Goal: Task Accomplishment & Management: Manage account settings

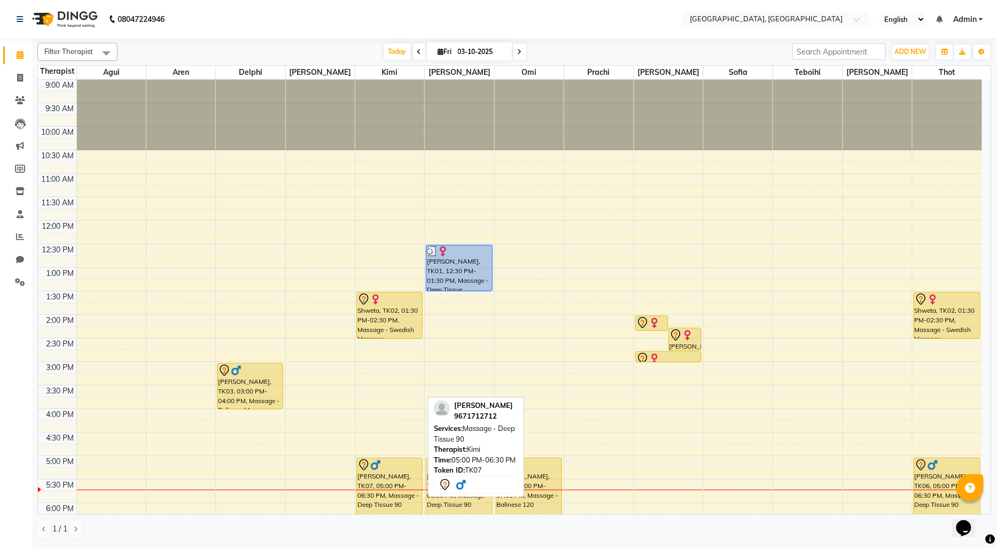
scroll to position [59, 0]
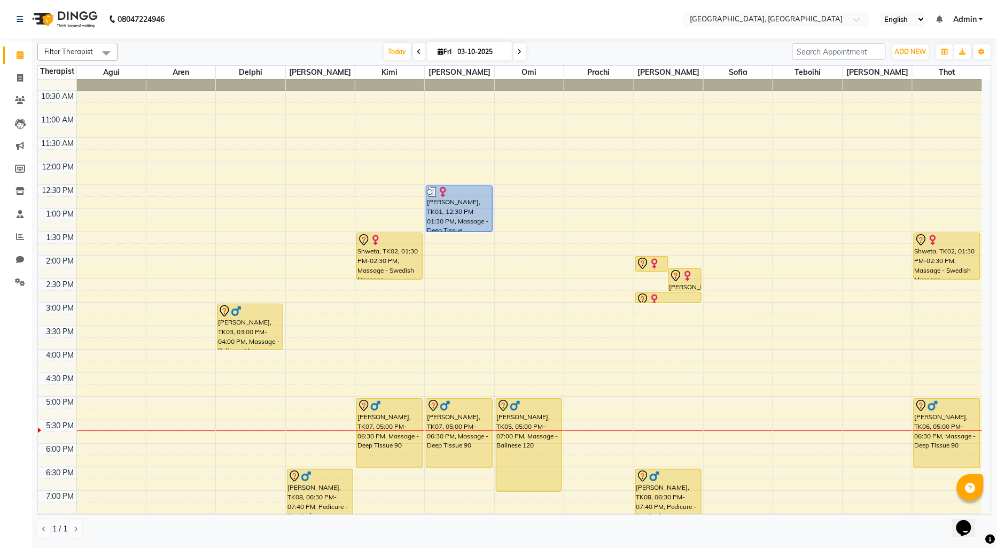
click at [178, 318] on div "9:00 AM 9:30 AM 10:00 AM 10:30 AM 11:00 AM 11:30 AM 12:00 PM 12:30 PM 1:00 PM 1…" at bounding box center [510, 349] width 945 height 658
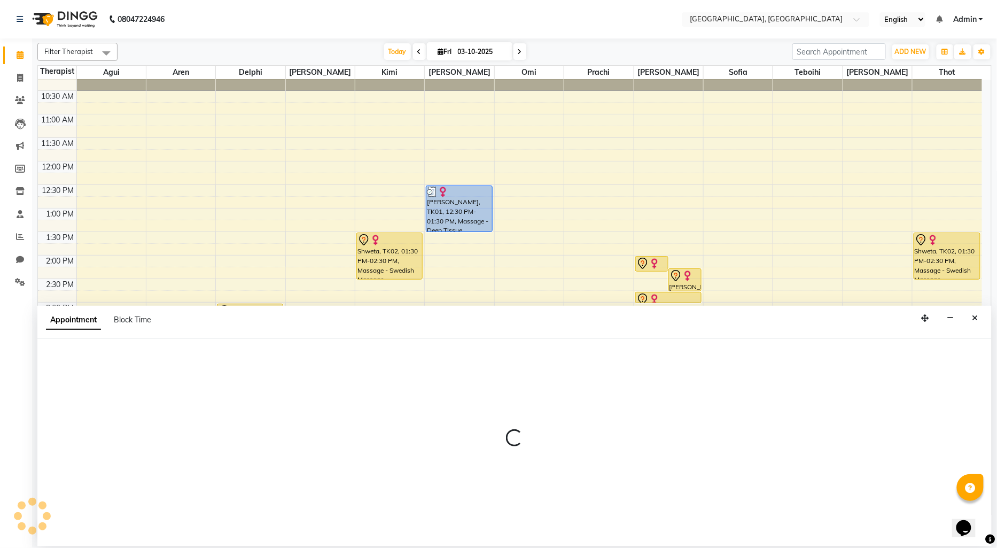
select select "7709"
select select "915"
select select "tentative"
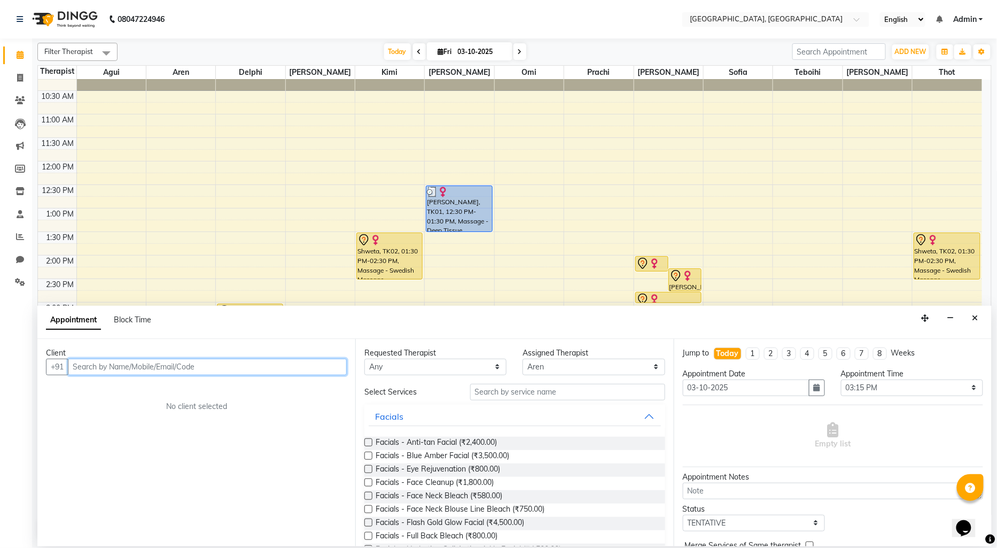
paste input "8888898933"
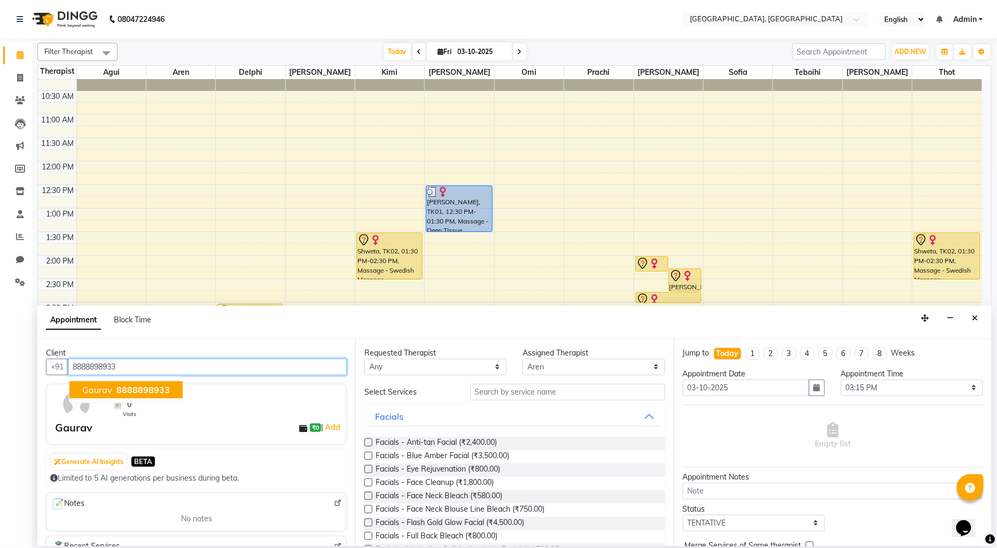
click at [143, 388] on span "8888898933" at bounding box center [143, 389] width 53 height 11
type input "8888898933"
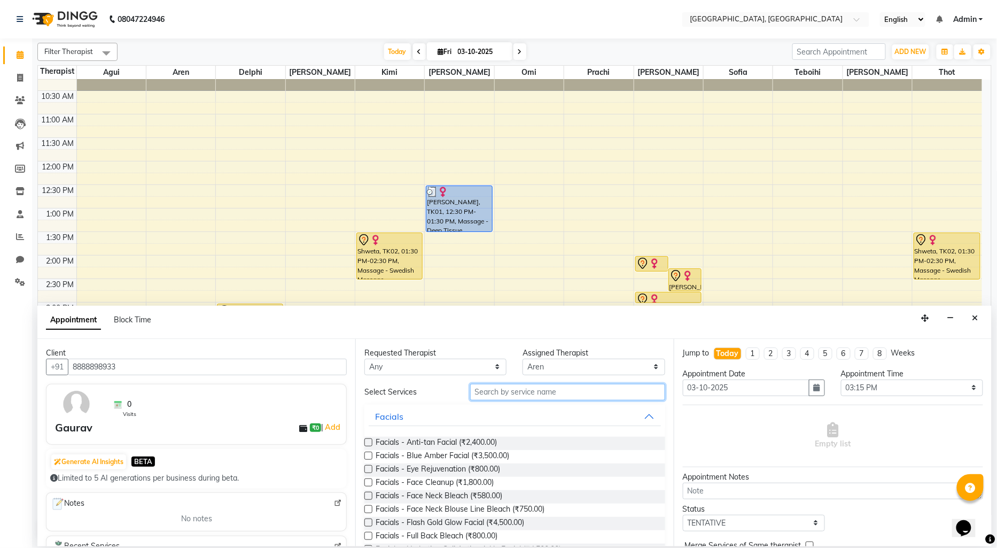
click at [500, 389] on input "text" at bounding box center [567, 392] width 195 height 17
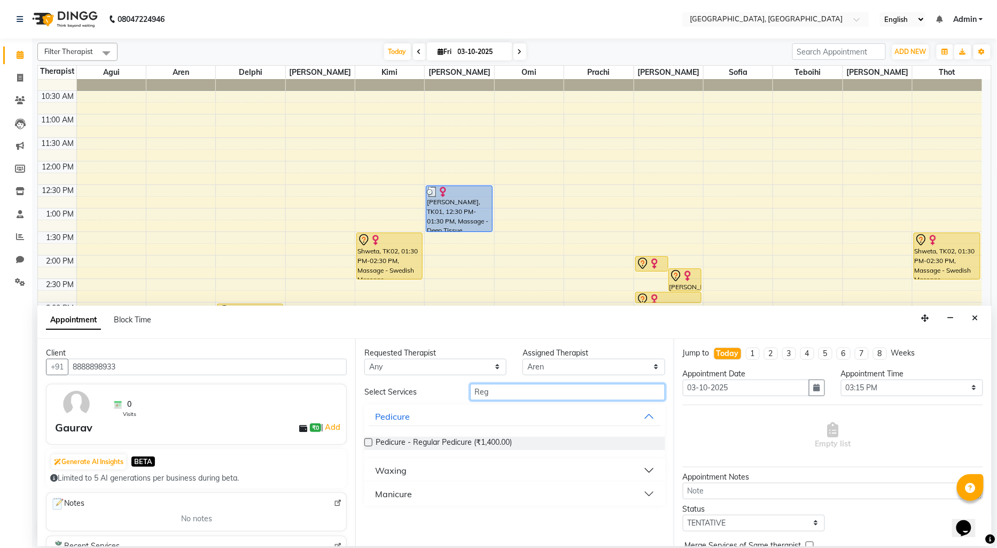
type input "Reg"
click at [369, 444] on label at bounding box center [369, 442] width 8 height 8
click at [369, 444] on input "checkbox" at bounding box center [368, 443] width 7 height 7
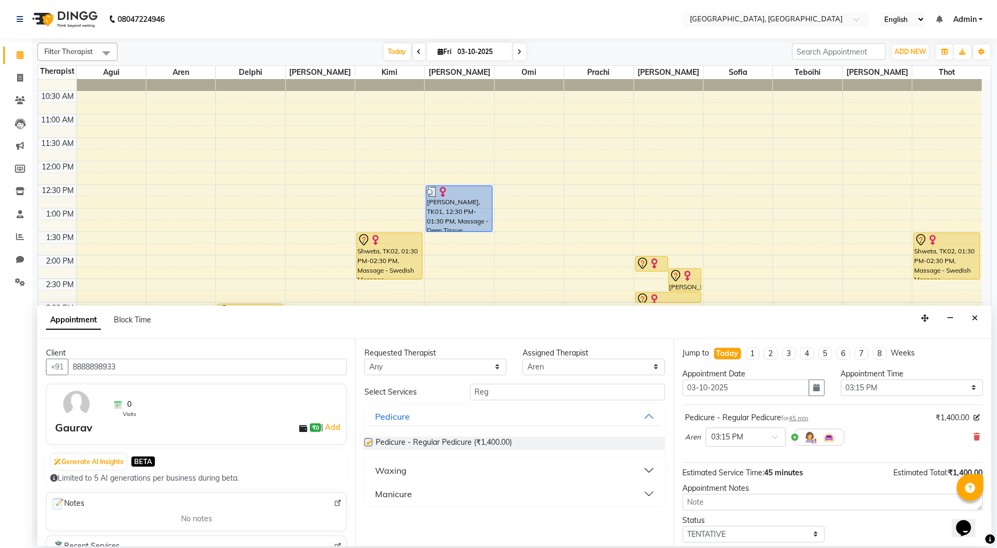
checkbox input "false"
click at [658, 371] on select "Select Agui Aren Delphi [PERSON_NAME] [PERSON_NAME] [PERSON_NAME] [PERSON_NAME]…" at bounding box center [594, 367] width 142 height 17
select select "44074"
click at [523, 359] on select "Select Agui Aren Delphi [PERSON_NAME] [PERSON_NAME] [PERSON_NAME] [PERSON_NAME]…" at bounding box center [594, 367] width 142 height 17
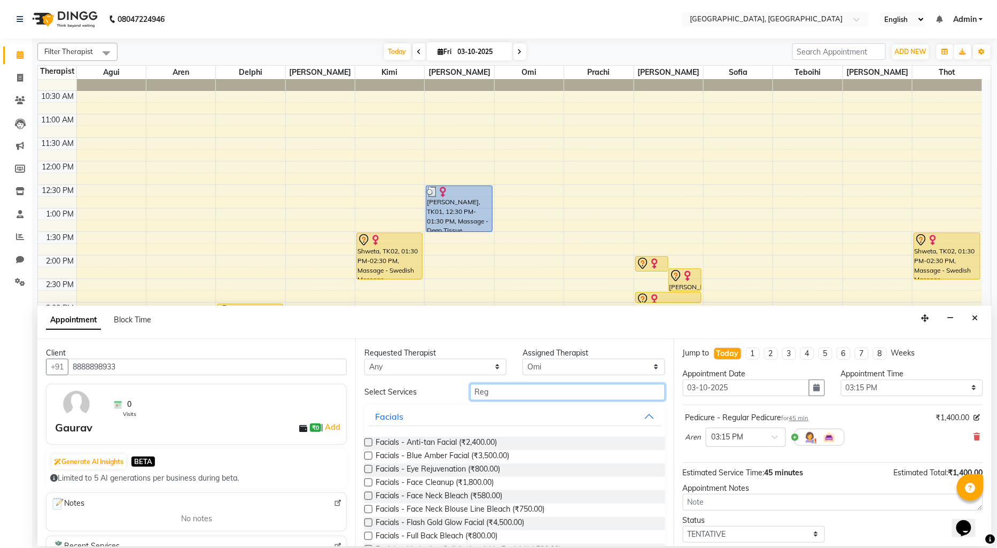
click at [491, 393] on input "Reg" at bounding box center [567, 392] width 195 height 17
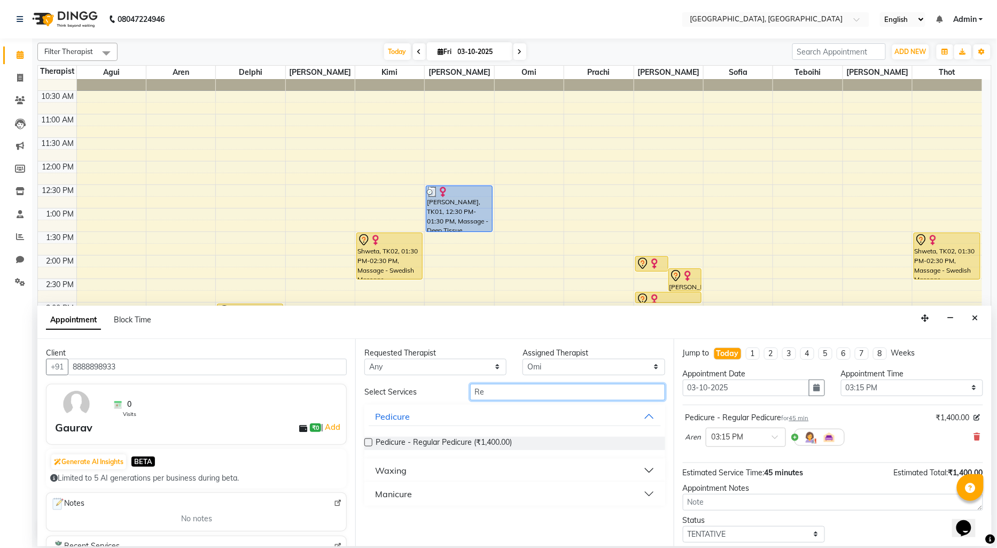
type input "R"
type input "[PERSON_NAME]"
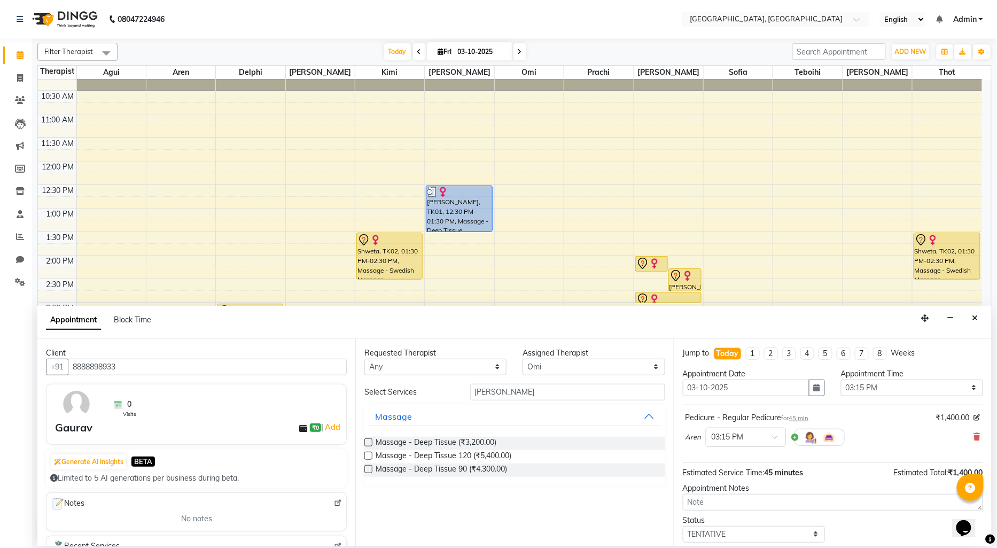
click at [372, 440] on label at bounding box center [369, 442] width 8 height 8
click at [371, 440] on input "checkbox" at bounding box center [368, 443] width 7 height 7
checkbox input "false"
click at [773, 490] on span at bounding box center [775, 488] width 13 height 11
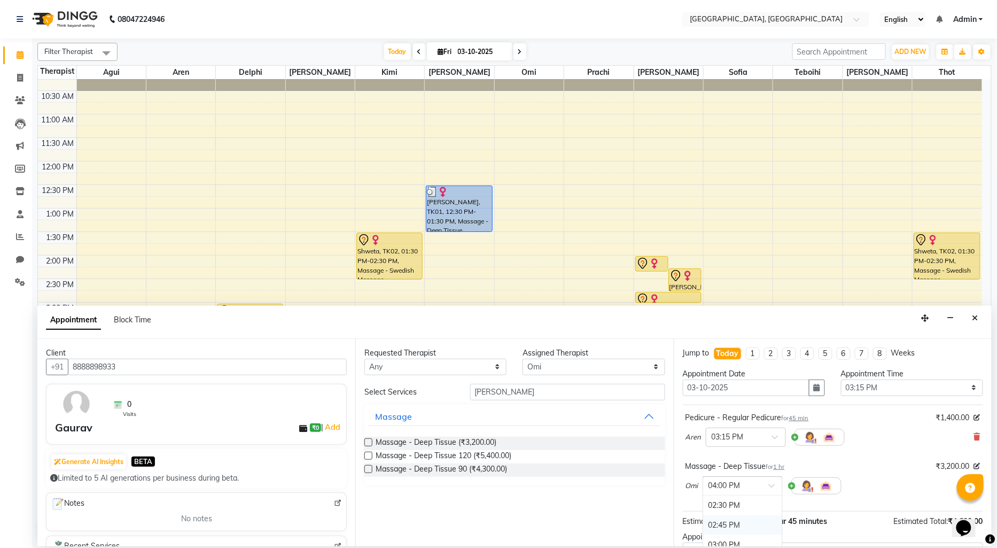
scroll to position [417, 0]
click at [739, 510] on div "03:15 PM" at bounding box center [742, 506] width 79 height 20
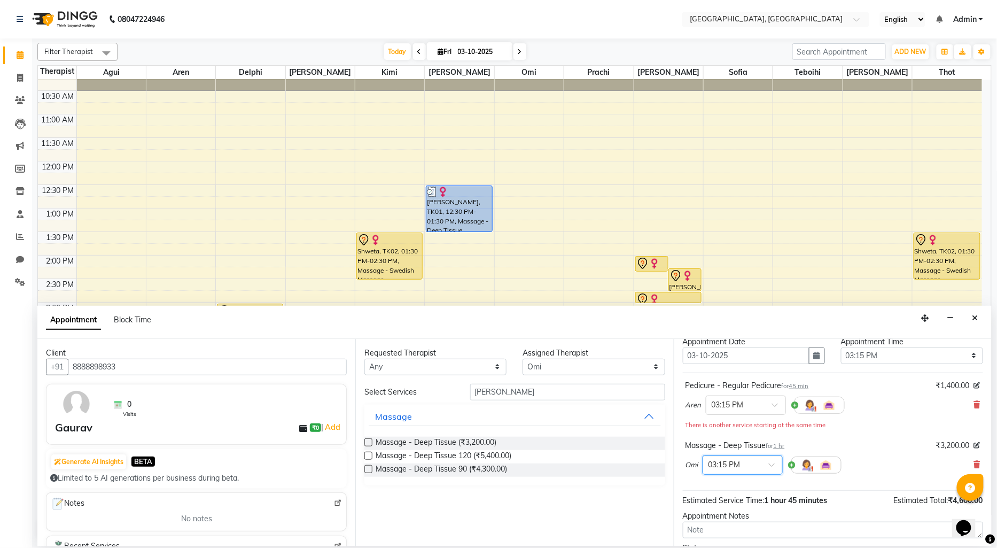
scroll to position [119, 0]
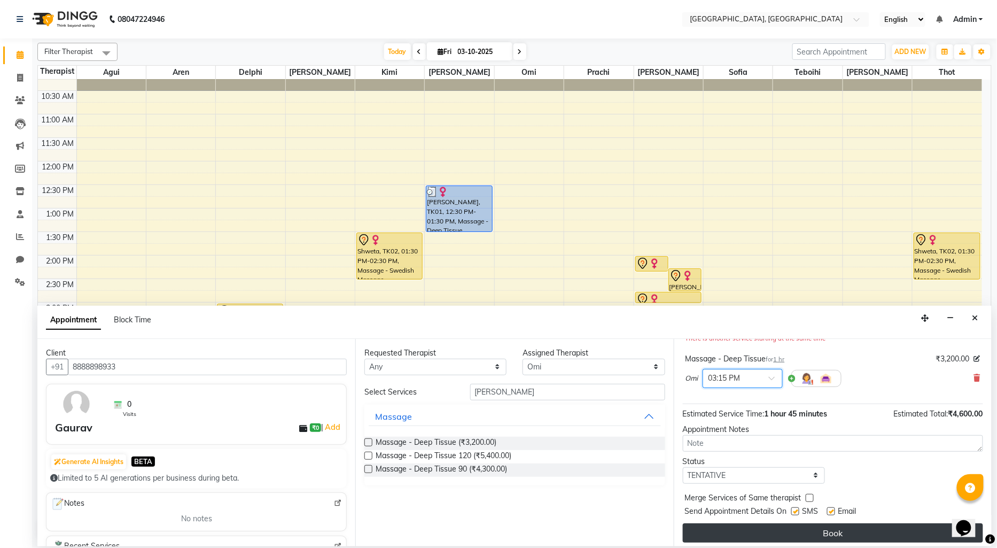
click at [799, 529] on button "Book" at bounding box center [833, 532] width 300 height 19
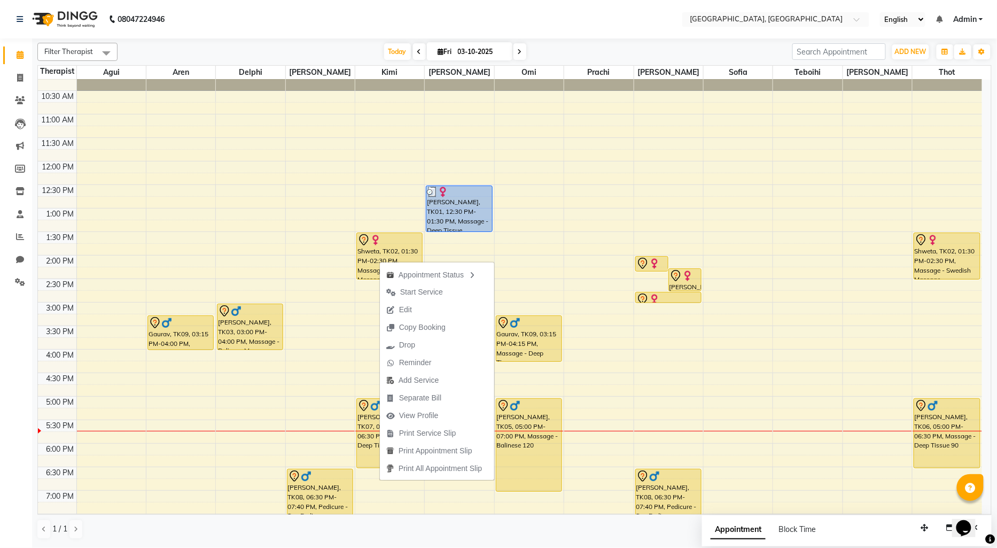
drag, startPoint x: 423, startPoint y: 290, endPoint x: 430, endPoint y: 290, distance: 6.9
click at [424, 290] on span "Start Service" at bounding box center [421, 292] width 43 height 11
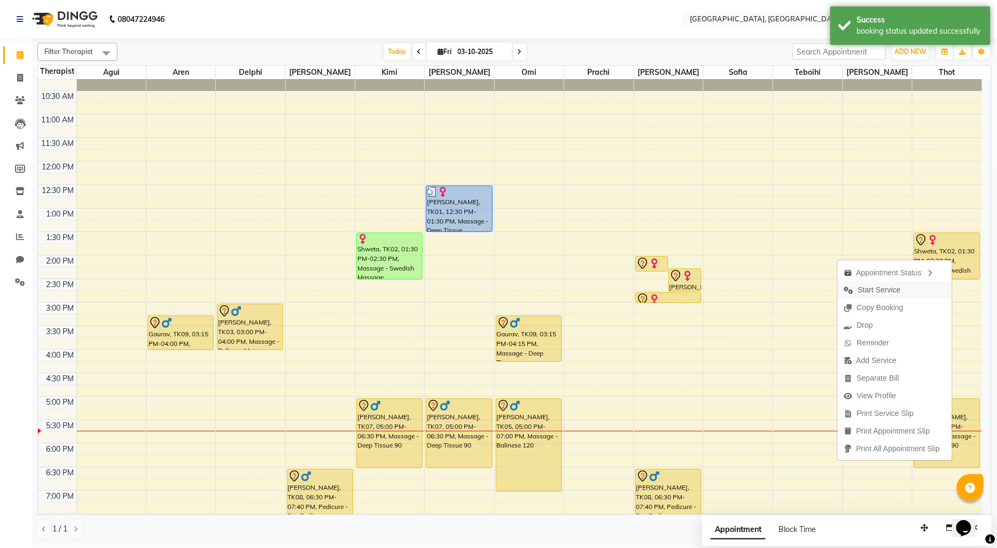
click at [862, 289] on span "Start Service" at bounding box center [879, 289] width 43 height 11
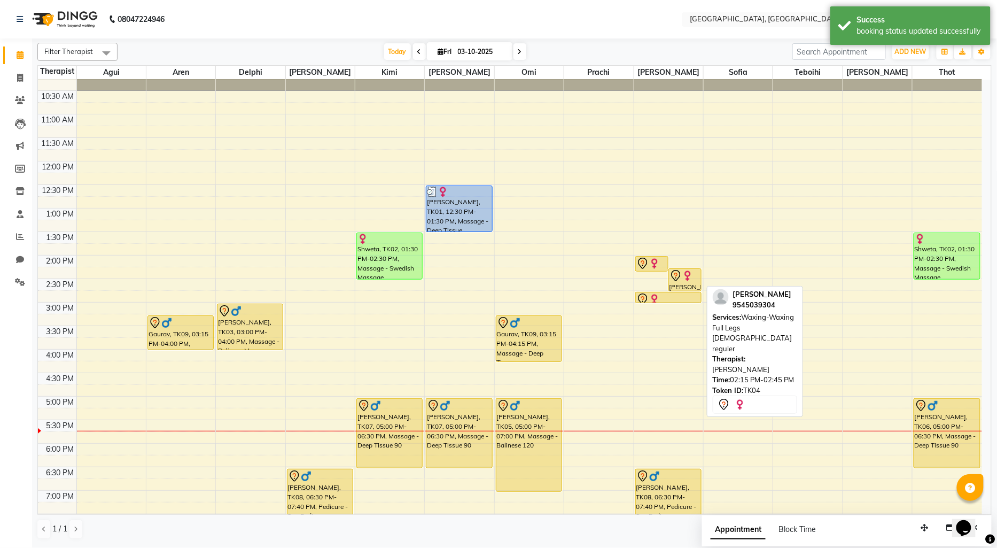
click at [683, 280] on img at bounding box center [688, 275] width 11 height 11
select select "7"
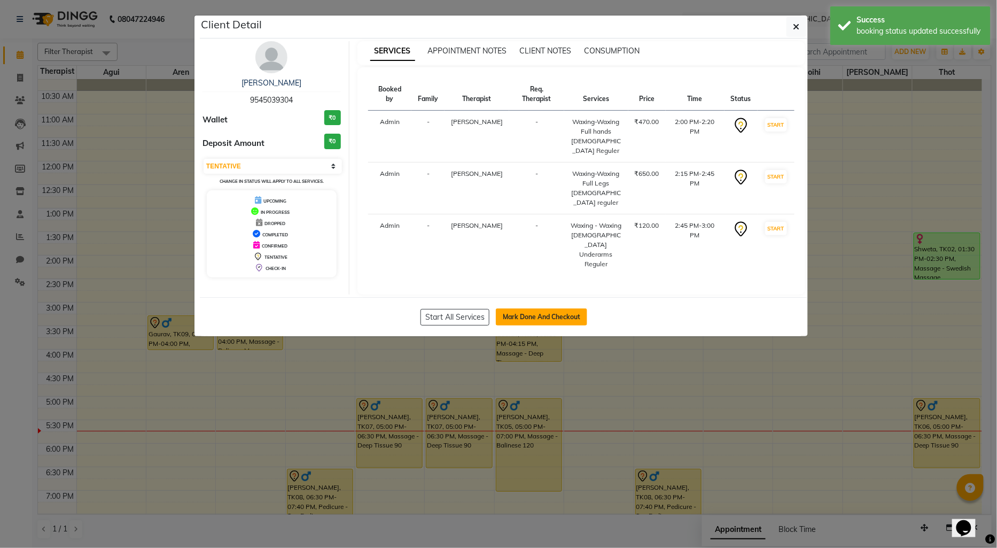
click at [546, 308] on button "Mark Done And Checkout" at bounding box center [541, 316] width 91 height 17
select select "service"
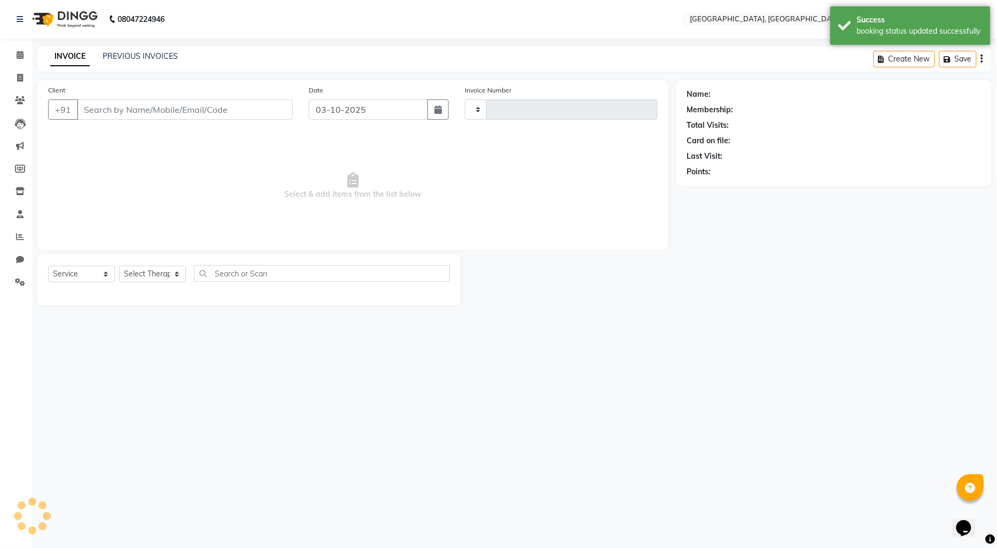
type input "1456"
select select "3"
select select "575"
type input "9545039304"
select select "7700"
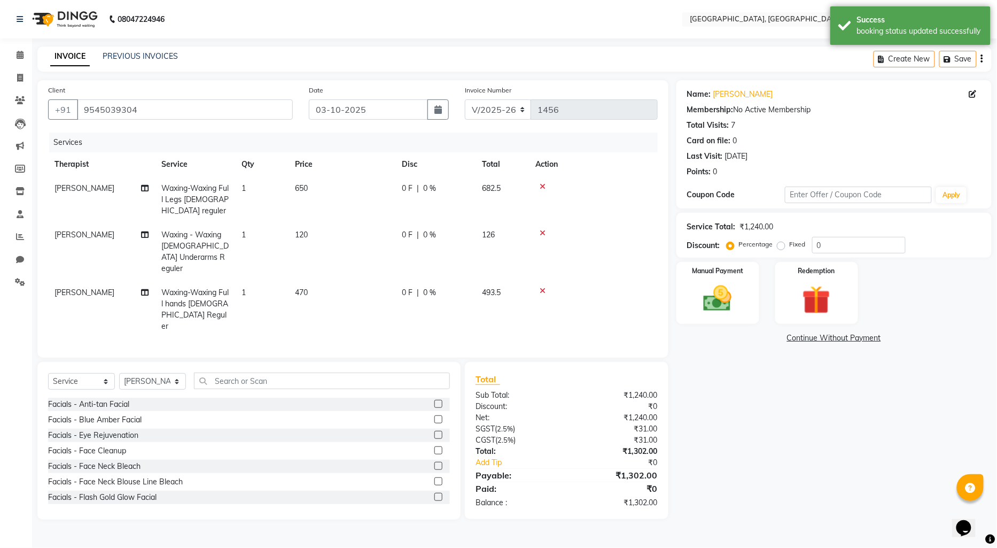
click at [815, 335] on link "Continue Without Payment" at bounding box center [834, 337] width 311 height 11
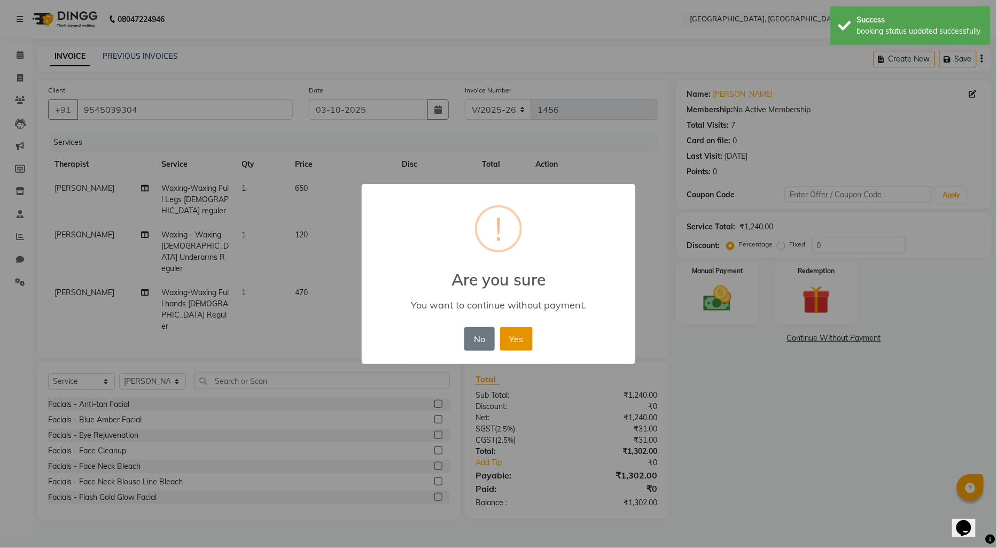
click at [516, 334] on button "Yes" at bounding box center [516, 339] width 33 height 24
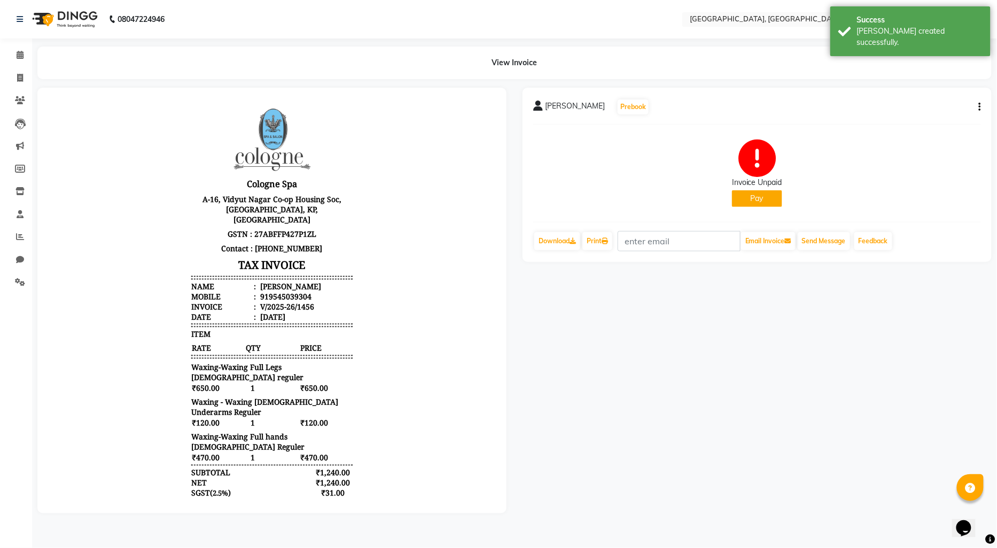
click at [746, 200] on button "Pay" at bounding box center [757, 198] width 50 height 17
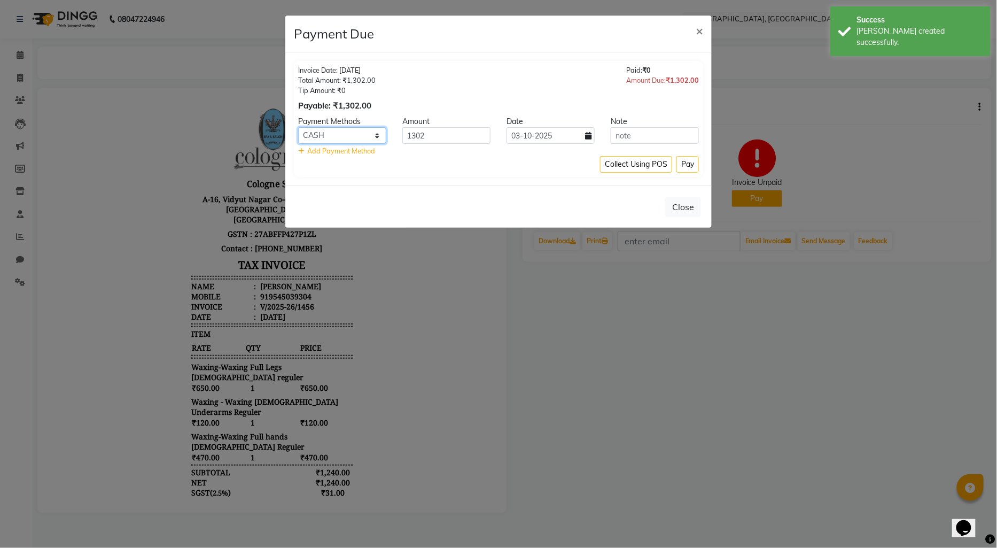
click at [381, 138] on select "CASH CARD ONLINE CUSTOM GPay PayTM PhonePe UPI NearBuy Loan BharatPay Cheque Mo…" at bounding box center [342, 135] width 88 height 17
select select "2"
click at [298, 127] on select "CASH CARD ONLINE CUSTOM GPay PayTM PhonePe UPI NearBuy Loan BharatPay Cheque Mo…" at bounding box center [342, 135] width 88 height 17
click at [684, 160] on button "Pay" at bounding box center [688, 164] width 22 height 17
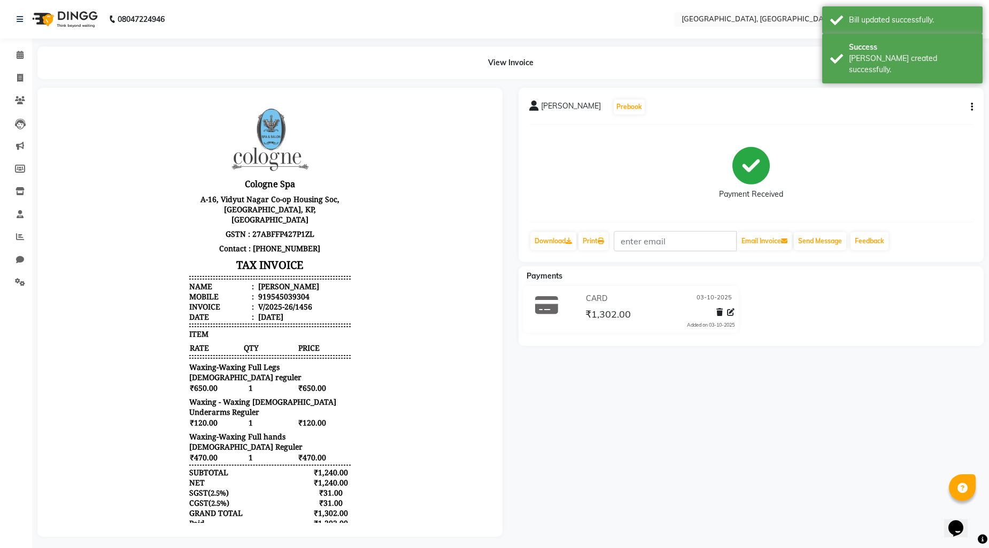
select select "service"
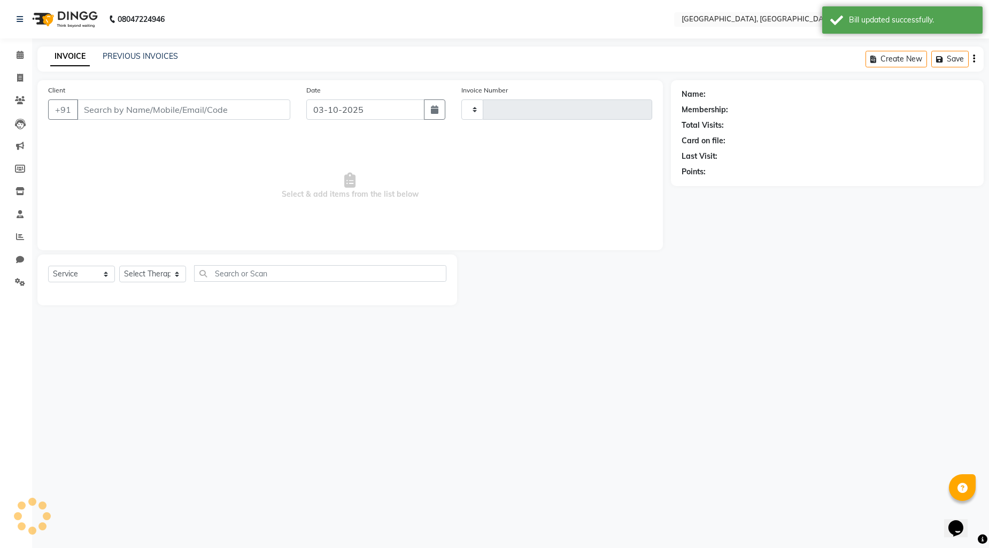
type input "1457"
select select "575"
type input "9545039304"
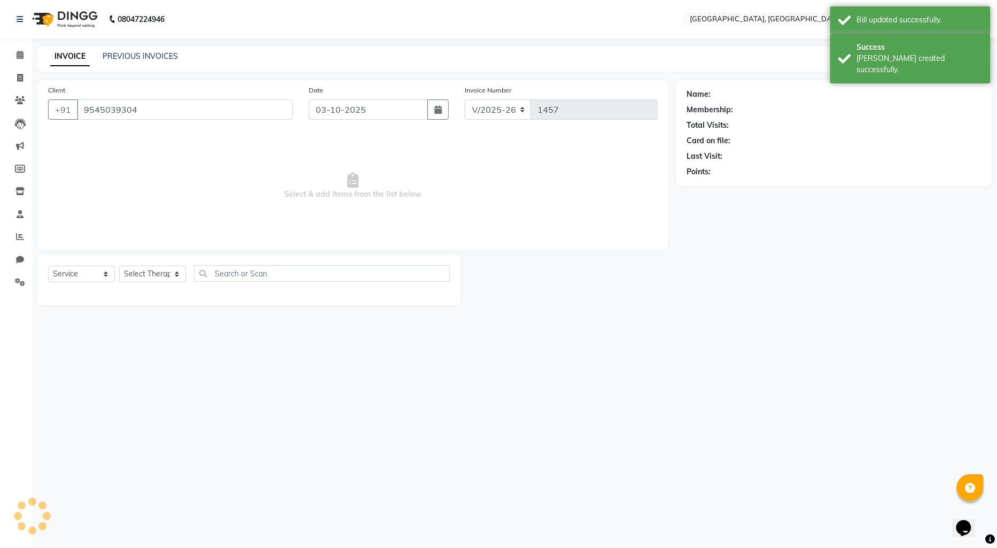
select select "7700"
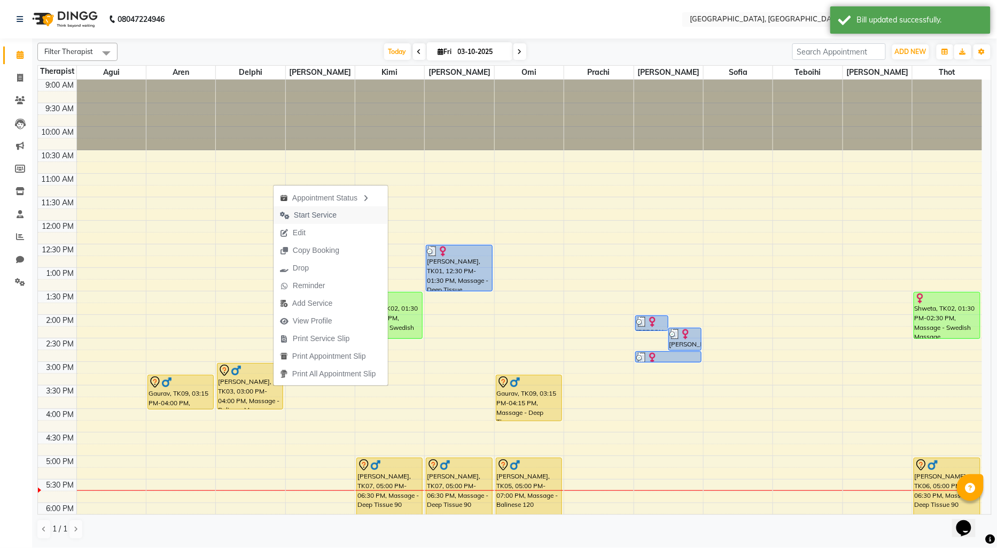
click at [308, 216] on span "Start Service" at bounding box center [315, 215] width 43 height 11
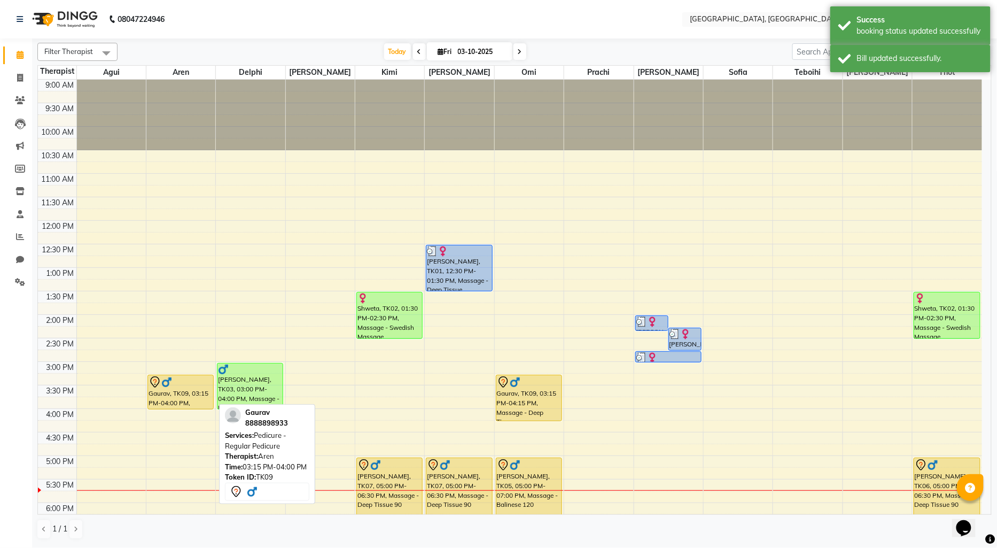
click at [195, 393] on div "Gaurav, TK09, 03:15 PM-04:00 PM, Pedicure - Regular Pedicure" at bounding box center [180, 392] width 65 height 34
select select "7"
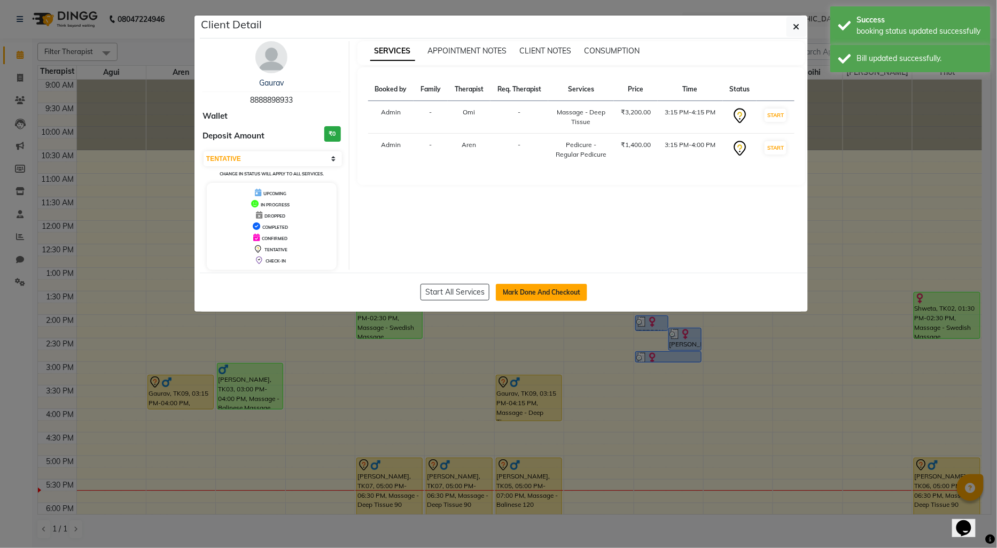
click at [517, 287] on button "Mark Done And Checkout" at bounding box center [541, 292] width 91 height 17
select select "service"
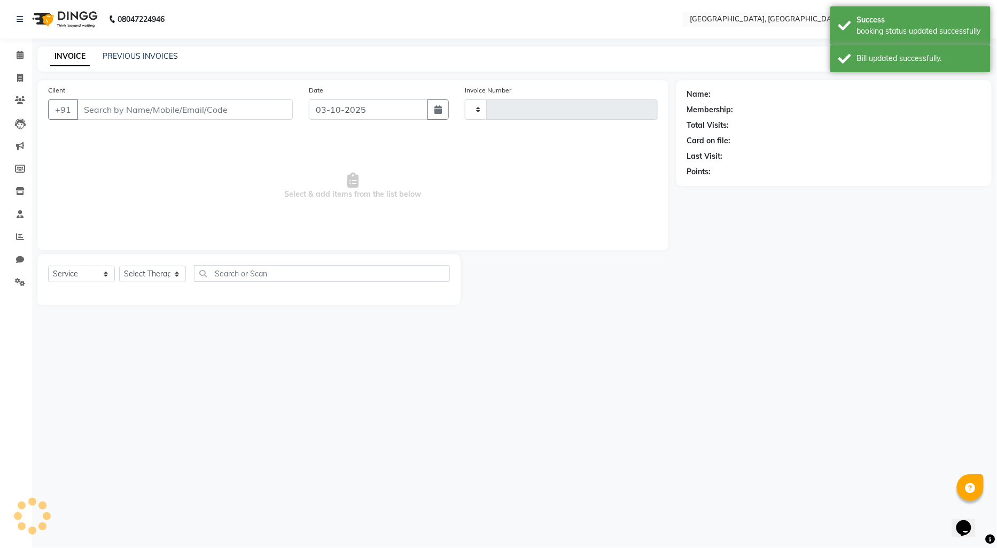
type input "1457"
select select "3"
select select "575"
type input "8888898933"
select select "44074"
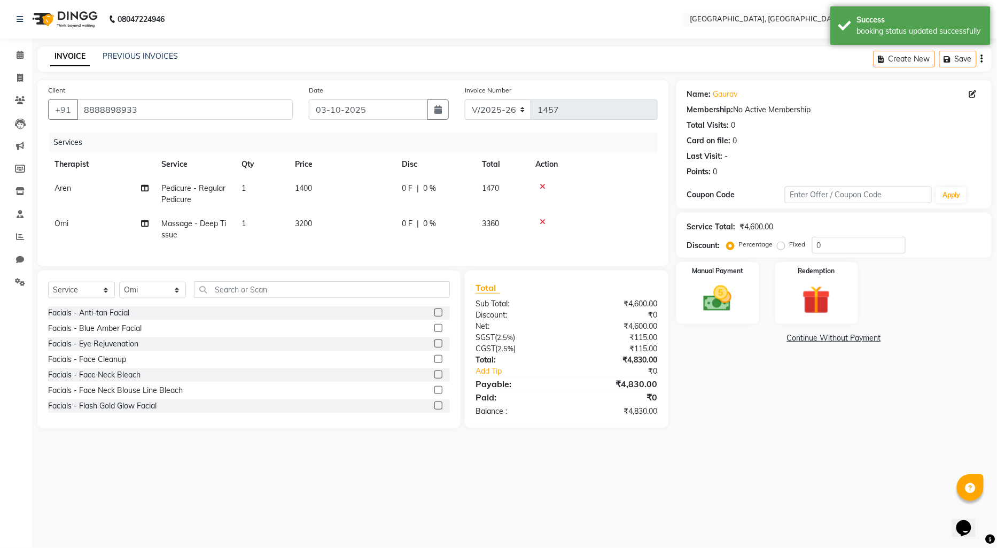
click at [816, 341] on link "Continue Without Payment" at bounding box center [834, 337] width 311 height 11
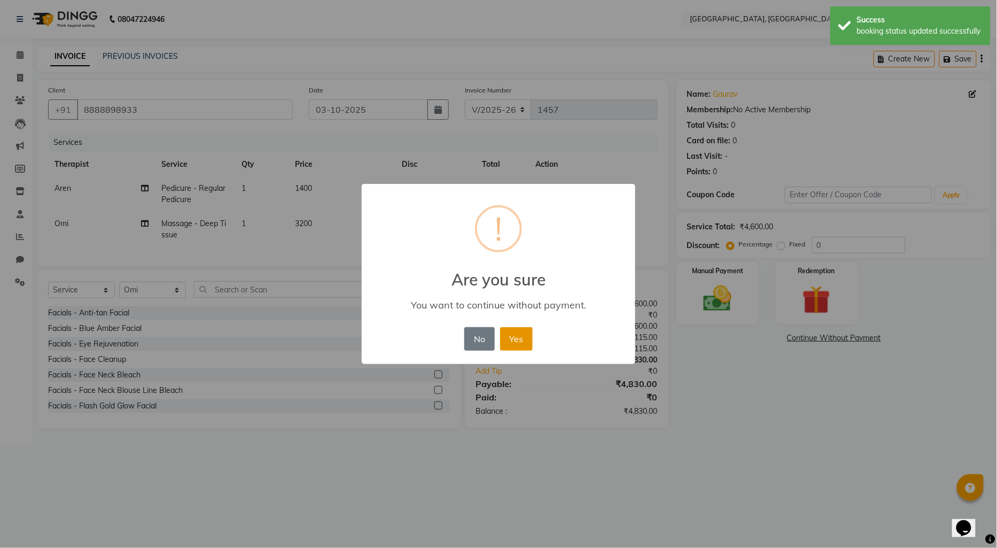
click at [520, 337] on button "Yes" at bounding box center [516, 339] width 33 height 24
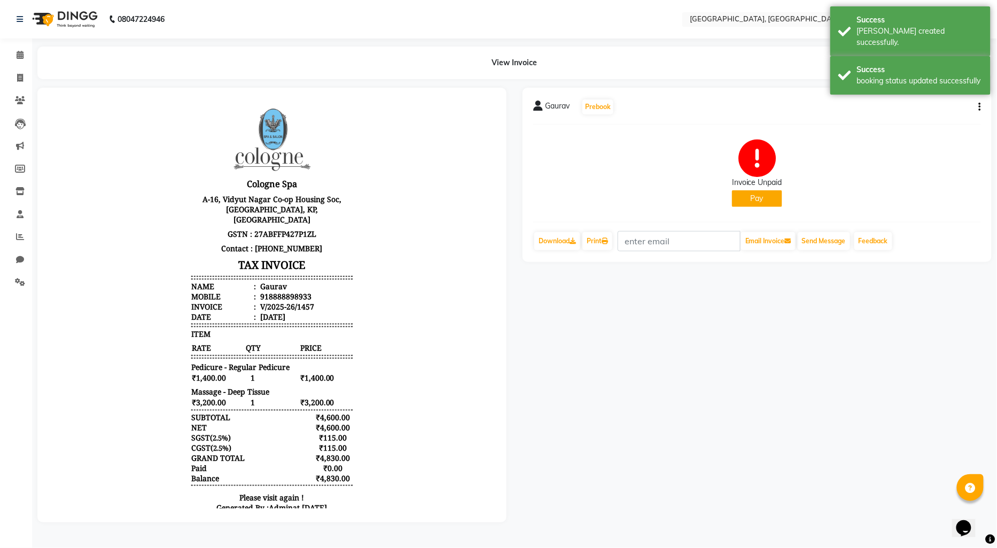
click at [761, 205] on button "Pay" at bounding box center [757, 198] width 50 height 17
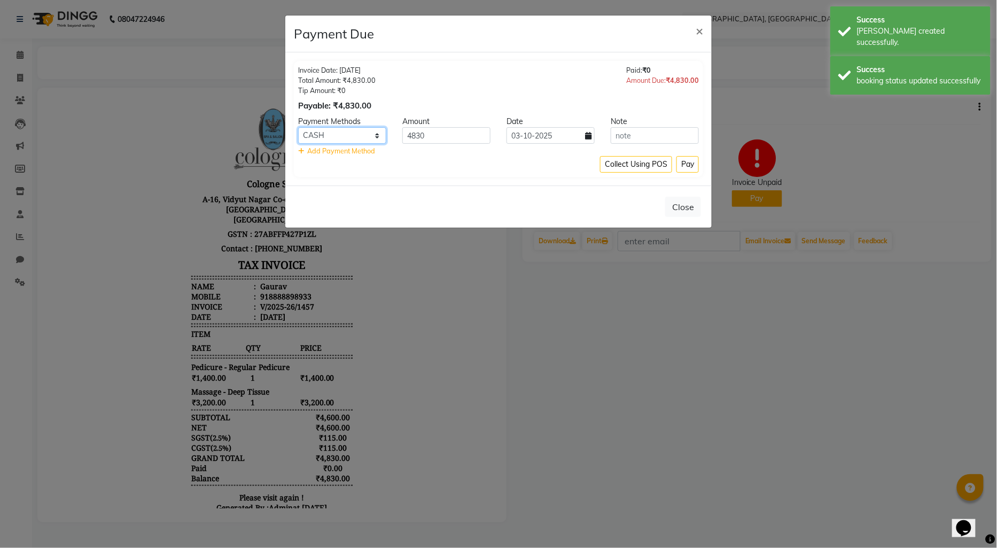
click at [378, 131] on select "CASH CARD ONLINE CUSTOM GPay PayTM PhonePe UPI NearBuy Loan BharatPay Cheque Mo…" at bounding box center [342, 135] width 88 height 17
select select "2"
click at [298, 127] on select "CASH CARD ONLINE CUSTOM GPay PayTM PhonePe UPI NearBuy Loan BharatPay Cheque Mo…" at bounding box center [342, 135] width 88 height 17
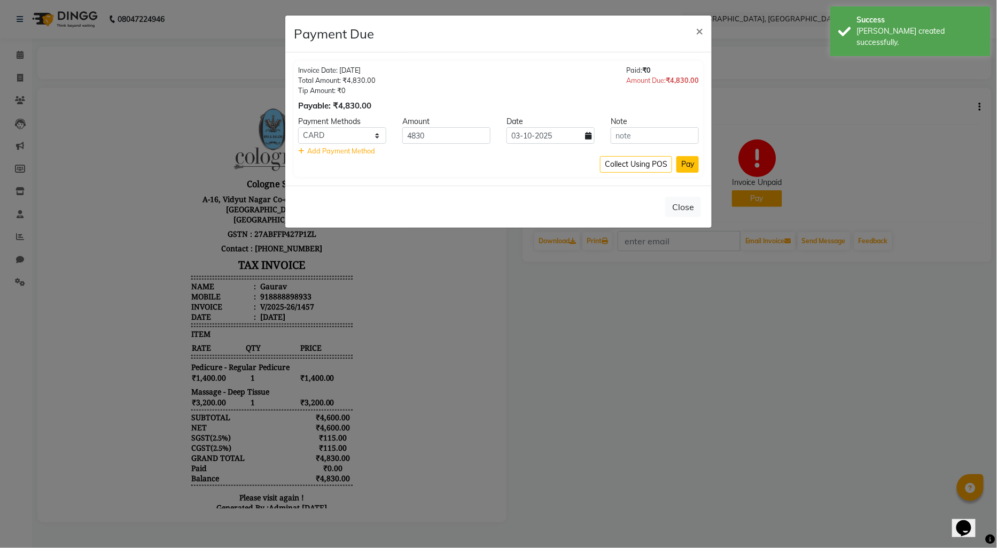
click at [685, 163] on button "Pay" at bounding box center [688, 164] width 22 height 17
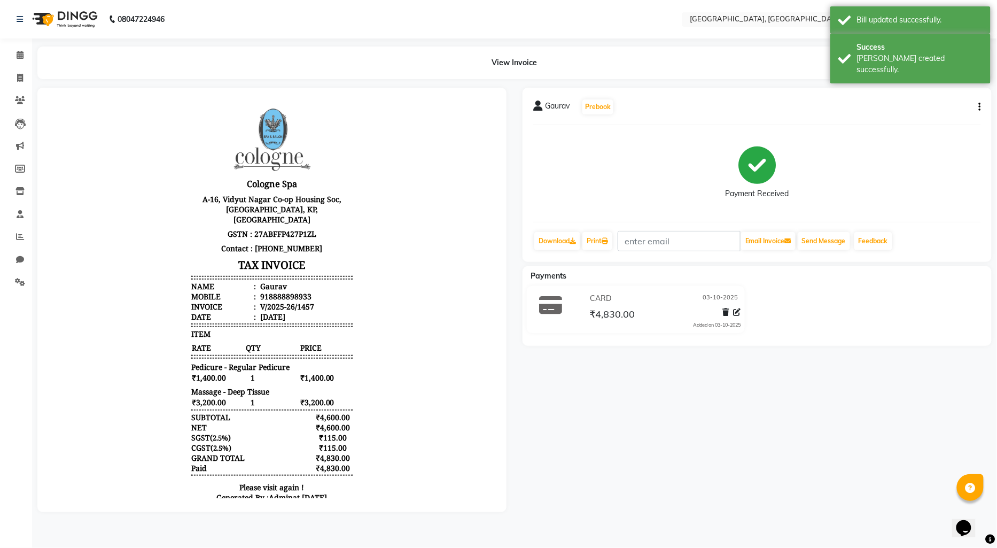
click at [36, 19] on img at bounding box center [63, 19] width 73 height 30
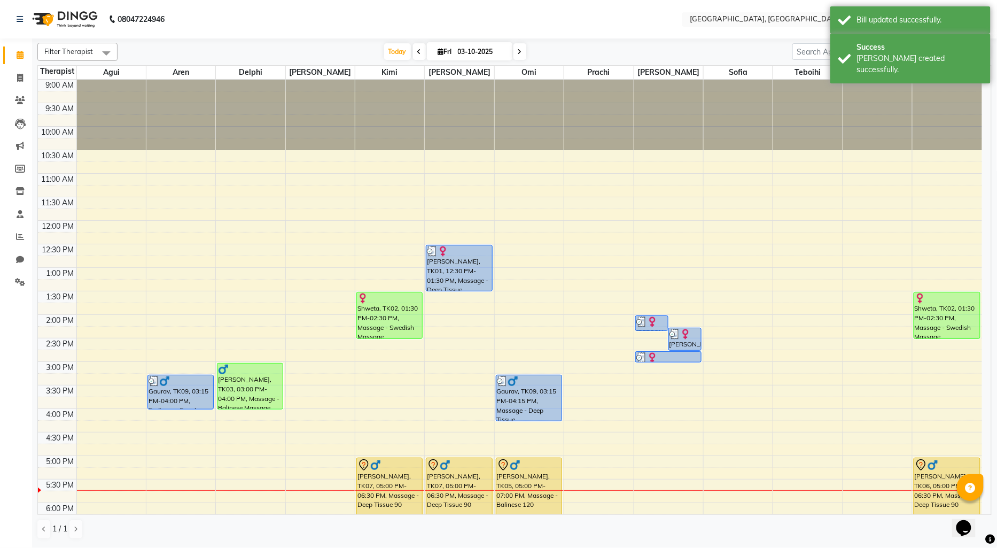
scroll to position [119, 0]
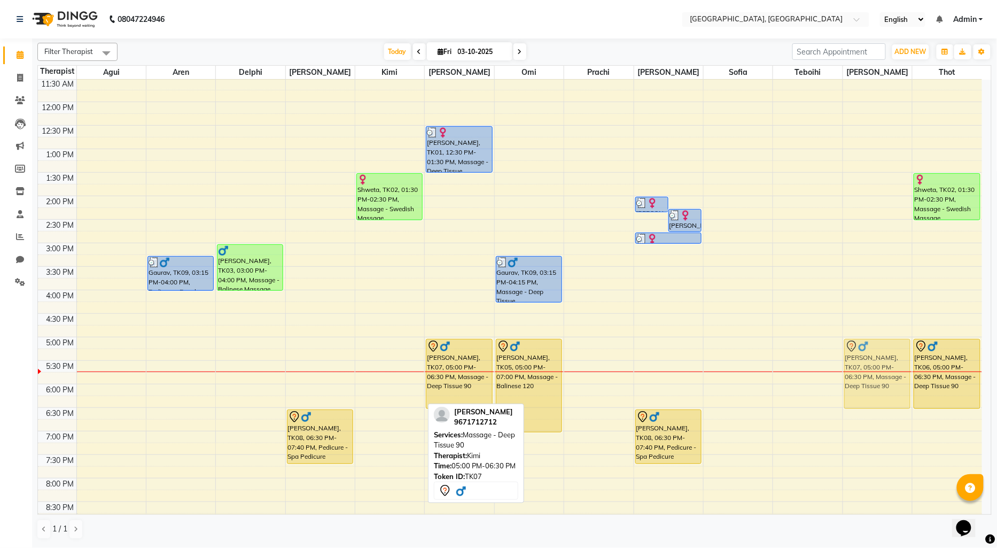
drag, startPoint x: 386, startPoint y: 368, endPoint x: 861, endPoint y: 368, distance: 474.1
click at [861, 368] on tr "Gaurav, TK09, 03:15 PM-04:00 PM, Pedicure - Regular Pedicure [PERSON_NAME], TK0…" at bounding box center [510, 290] width 945 height 658
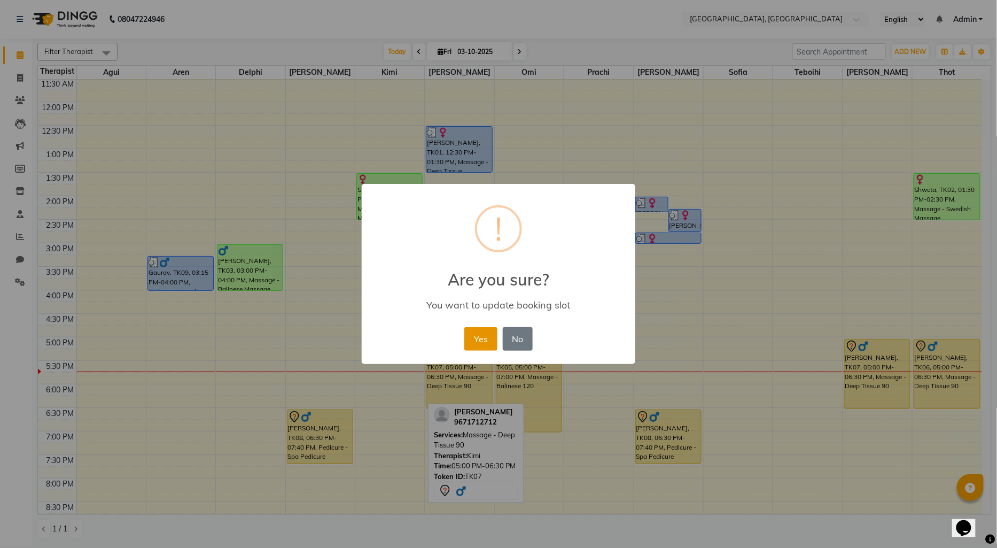
click at [481, 342] on button "Yes" at bounding box center [481, 339] width 33 height 24
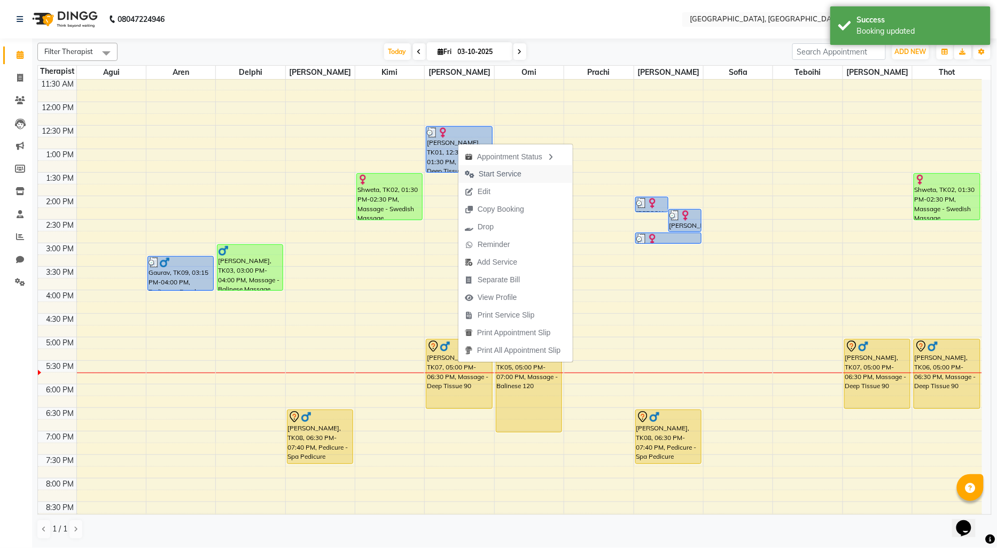
click at [502, 172] on span "Start Service" at bounding box center [500, 173] width 43 height 11
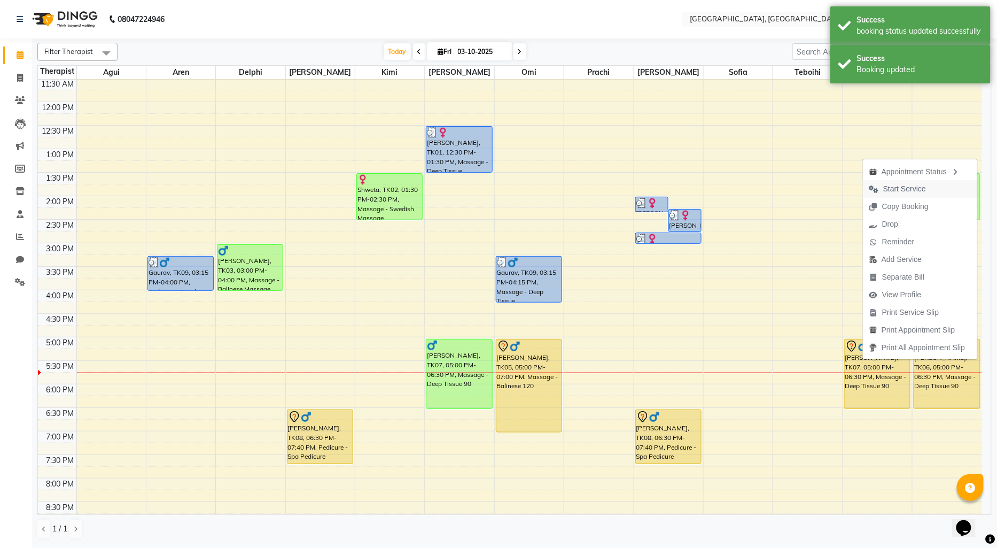
click at [893, 189] on span "Start Service" at bounding box center [905, 188] width 43 height 11
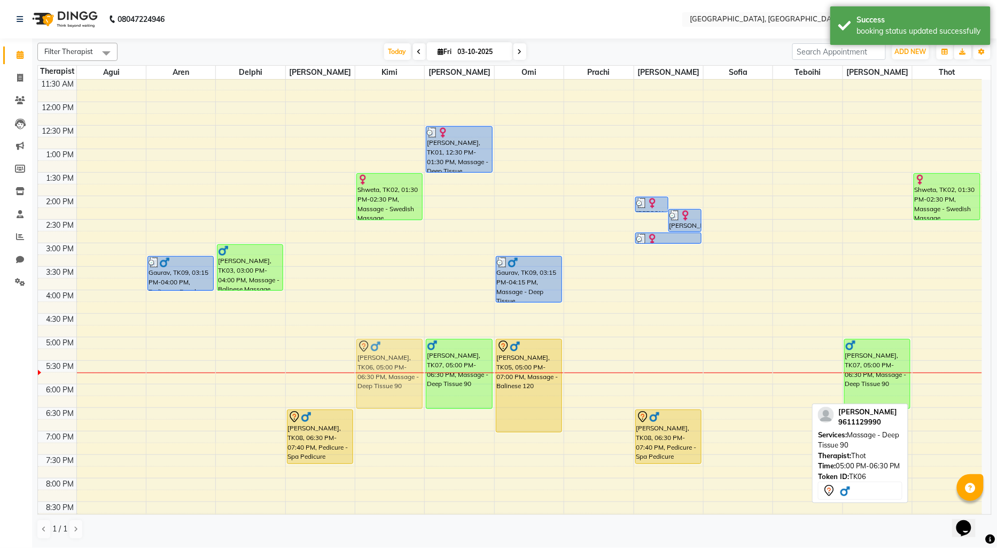
drag, startPoint x: 924, startPoint y: 351, endPoint x: 353, endPoint y: 356, distance: 570.4
click at [353, 356] on div "9:00 AM 9:30 AM 10:00 AM 10:30 AM 11:00 AM 11:30 AM 12:00 PM 12:30 PM 1:00 PM 1…" at bounding box center [510, 290] width 945 height 658
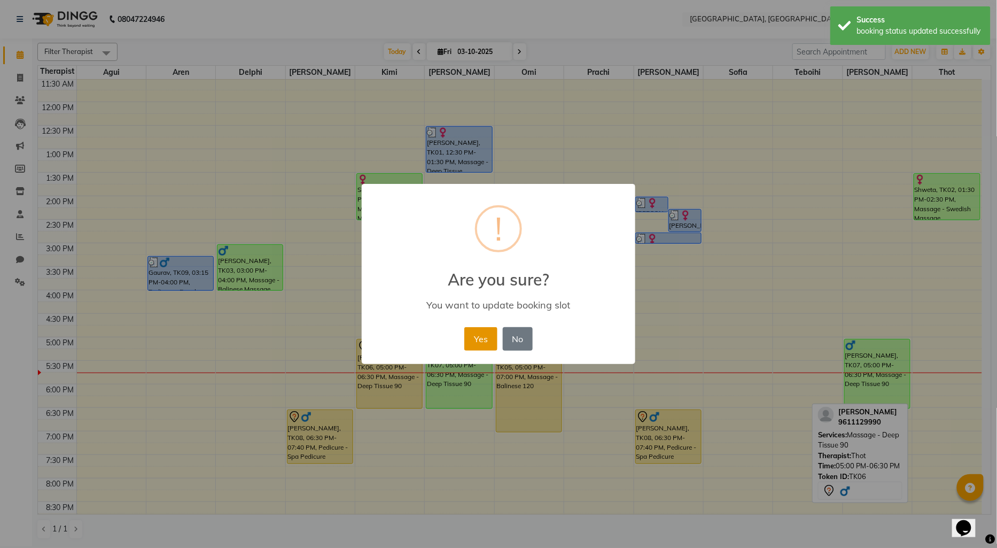
click at [474, 336] on button "Yes" at bounding box center [481, 339] width 33 height 24
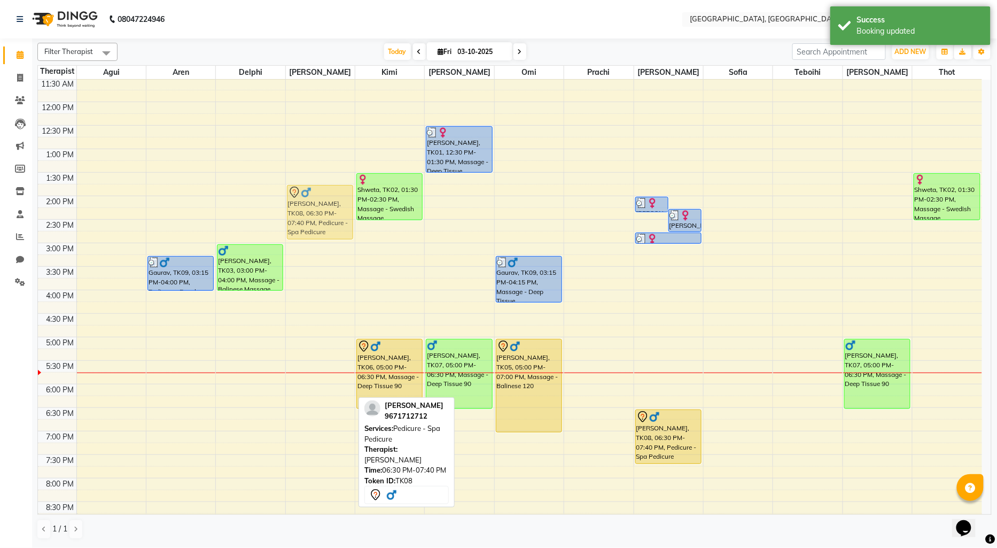
drag, startPoint x: 295, startPoint y: 435, endPoint x: 297, endPoint y: 206, distance: 229.3
click at [297, 206] on div "[PERSON_NAME], TK08, 06:30 PM-07:40 PM, Pedicure - Spa Pedicure [PERSON_NAME], …" at bounding box center [320, 290] width 69 height 658
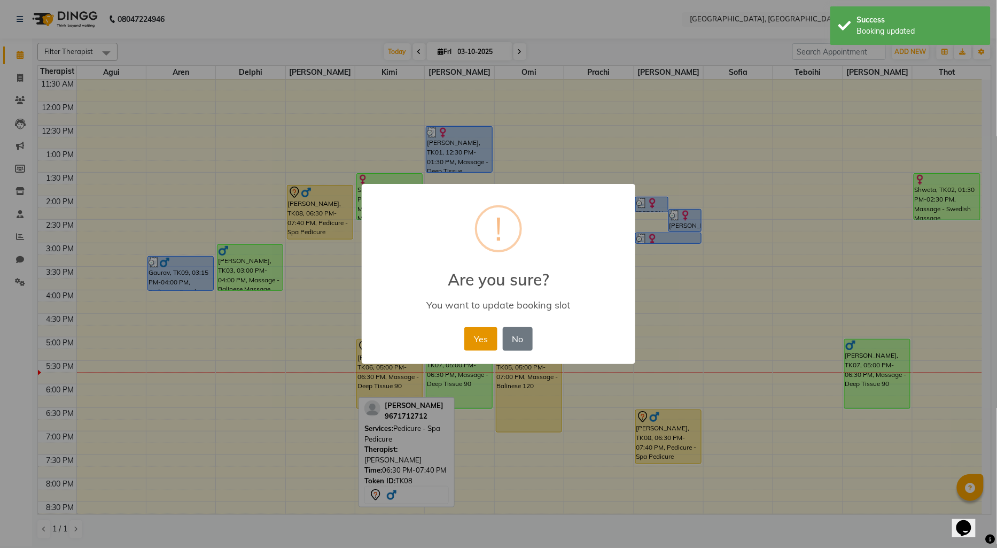
click at [473, 333] on button "Yes" at bounding box center [481, 339] width 33 height 24
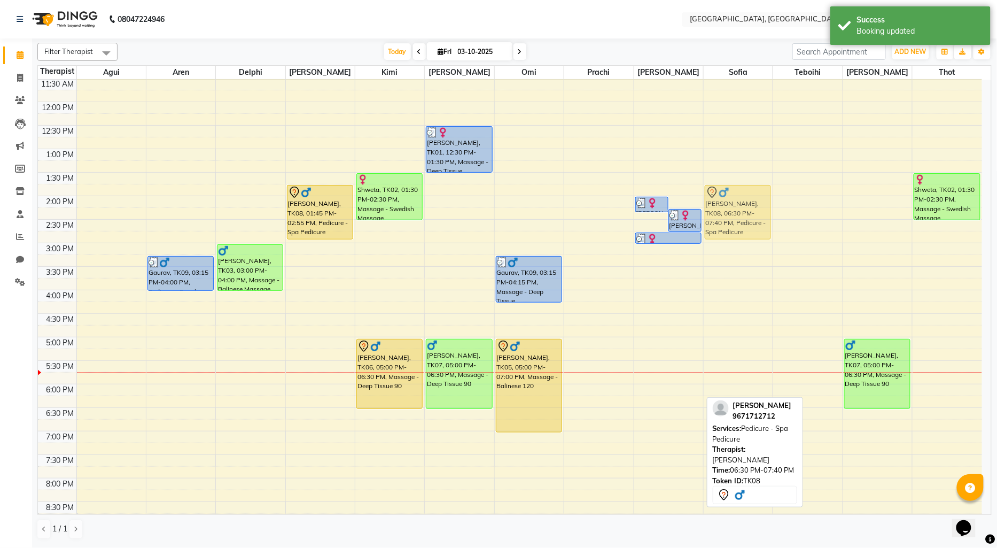
drag, startPoint x: 665, startPoint y: 437, endPoint x: 768, endPoint y: 212, distance: 247.6
click at [768, 212] on tr "Gaurav, TK09, 03:15 PM-04:00 PM, Pedicure - Regular Pedicure [PERSON_NAME], TK0…" at bounding box center [510, 290] width 945 height 658
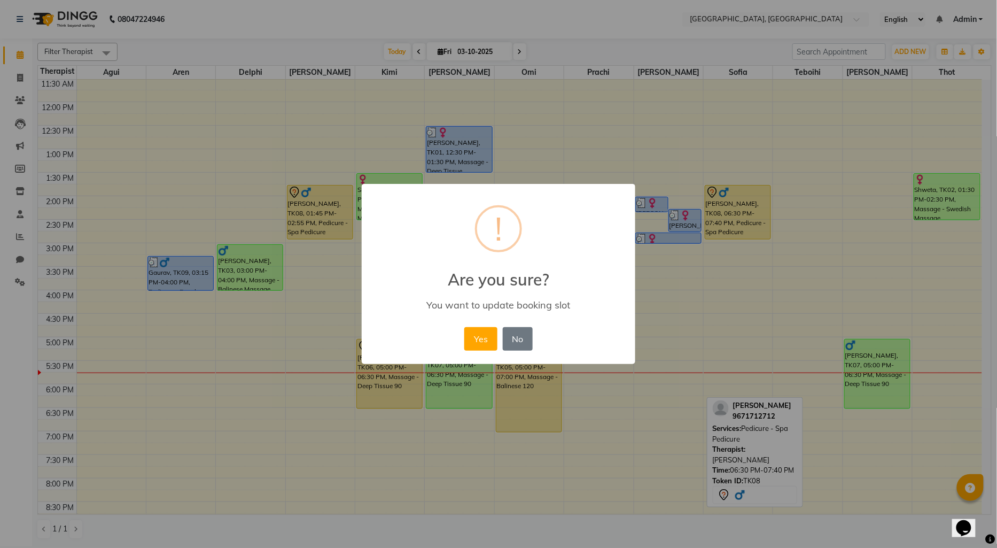
click at [768, 209] on div "× ! Are you sure? You want to update booking slot Yes No No" at bounding box center [498, 274] width 997 height 548
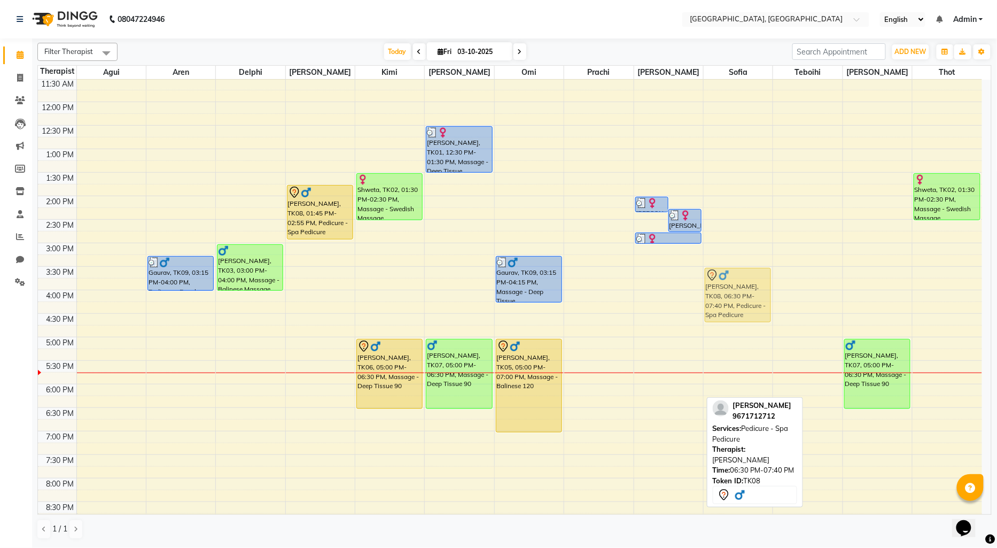
drag, startPoint x: 650, startPoint y: 420, endPoint x: 752, endPoint y: 239, distance: 206.8
click at [752, 252] on tr "Gaurav, TK09, 03:15 PM-04:00 PM, Pedicure - Regular Pedicure [PERSON_NAME], TK0…" at bounding box center [510, 290] width 945 height 658
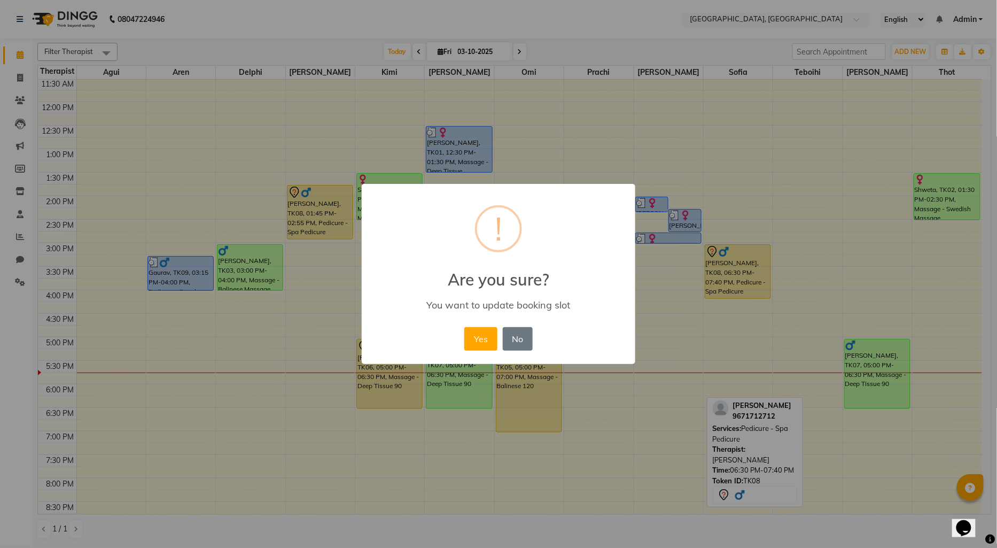
click at [737, 98] on div "× ! Are you sure? You want to update booking slot Yes No No" at bounding box center [498, 274] width 997 height 548
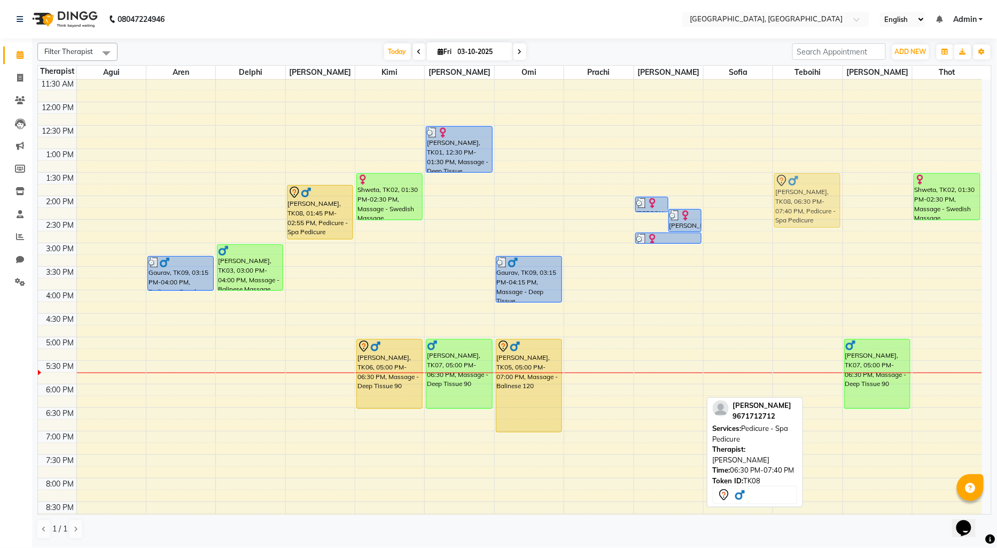
drag, startPoint x: 652, startPoint y: 431, endPoint x: 762, endPoint y: 196, distance: 260.2
click at [762, 196] on div "9:00 AM 9:30 AM 10:00 AM 10:30 AM 11:00 AM 11:30 AM 12:00 PM 12:30 PM 1:00 PM 1…" at bounding box center [510, 290] width 945 height 658
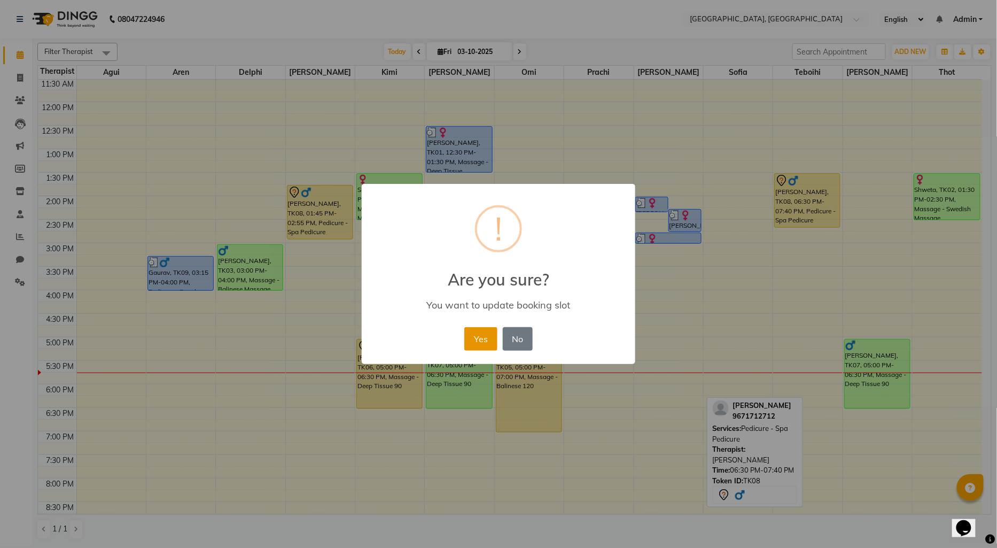
click at [483, 340] on button "Yes" at bounding box center [481, 339] width 33 height 24
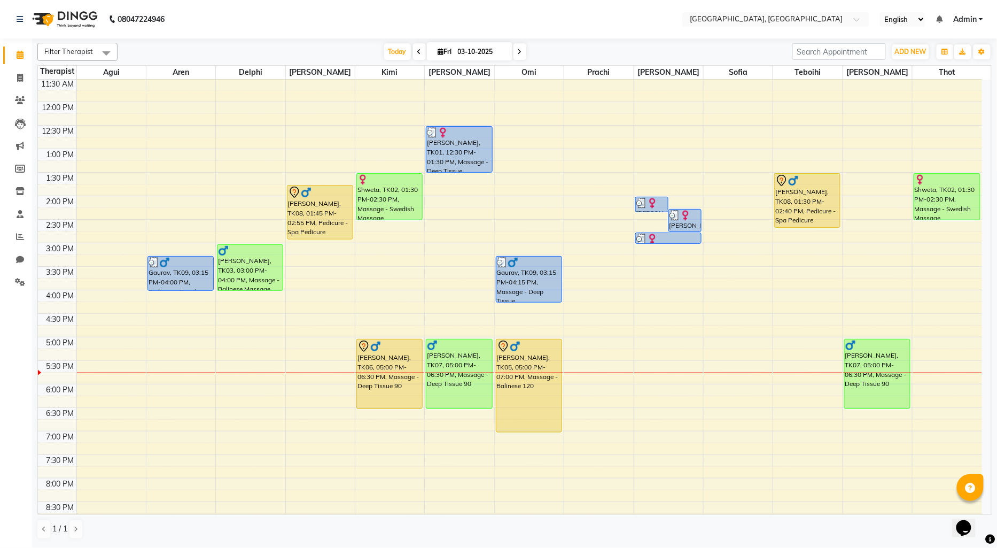
click at [431, 270] on div "9:00 AM 9:30 AM 10:00 AM 10:30 AM 11:00 AM 11:30 AM 12:00 PM 12:30 PM 1:00 PM 1…" at bounding box center [510, 290] width 945 height 658
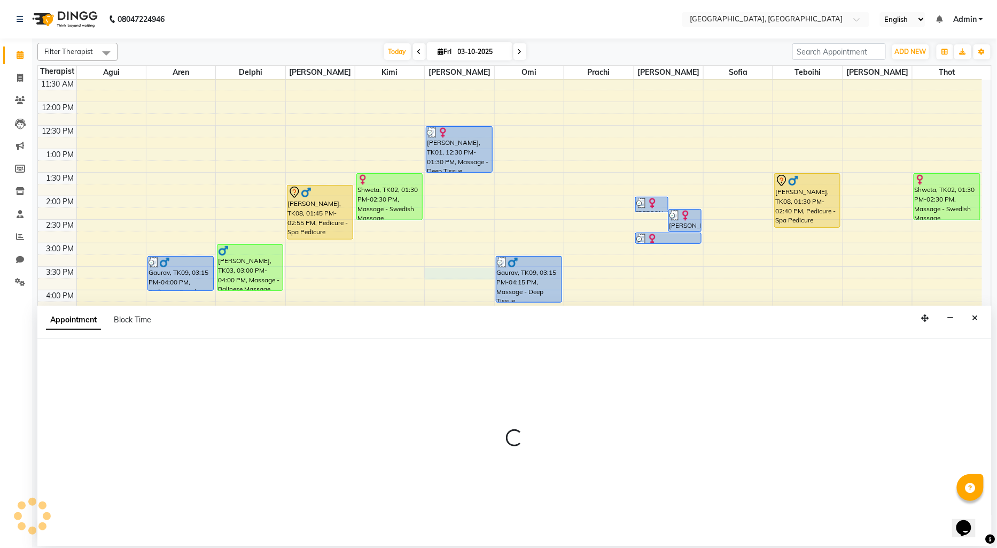
select select "12125"
select select "930"
select select "tentative"
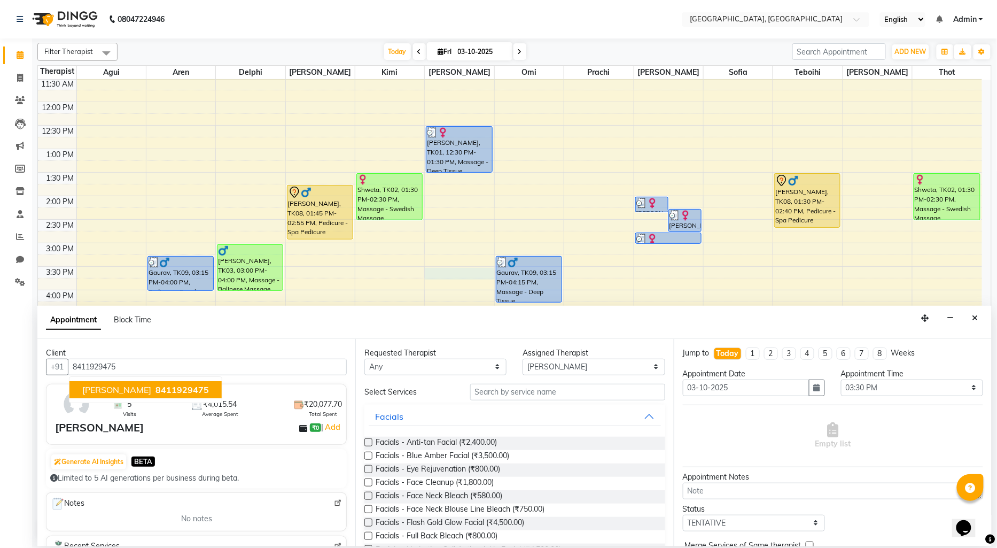
click at [126, 391] on span "[PERSON_NAME]" at bounding box center [116, 389] width 69 height 11
type input "8411929475"
click at [504, 397] on input "text" at bounding box center [567, 392] width 195 height 17
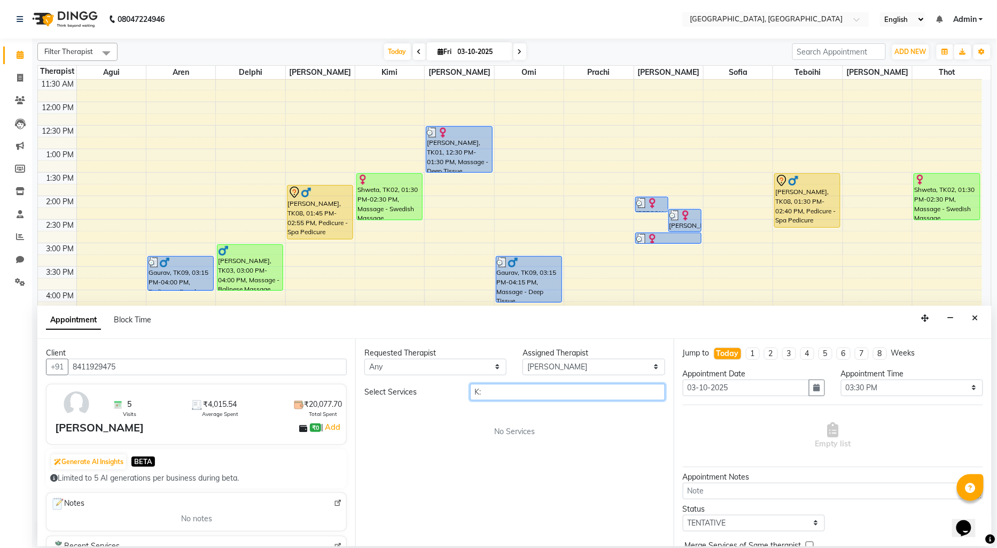
type input "K"
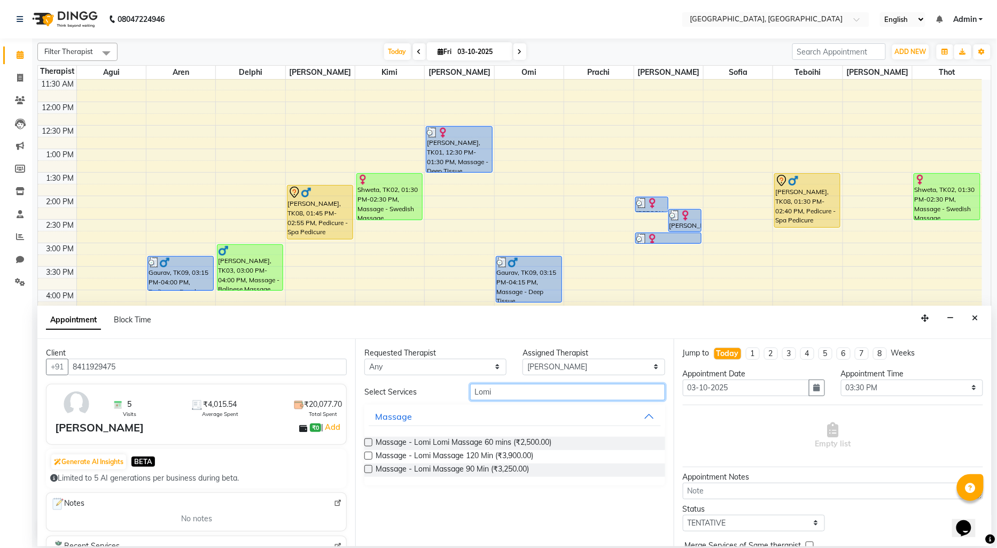
type input "Lomi"
click at [366, 440] on label at bounding box center [369, 442] width 8 height 8
click at [366, 440] on input "checkbox" at bounding box center [368, 443] width 7 height 7
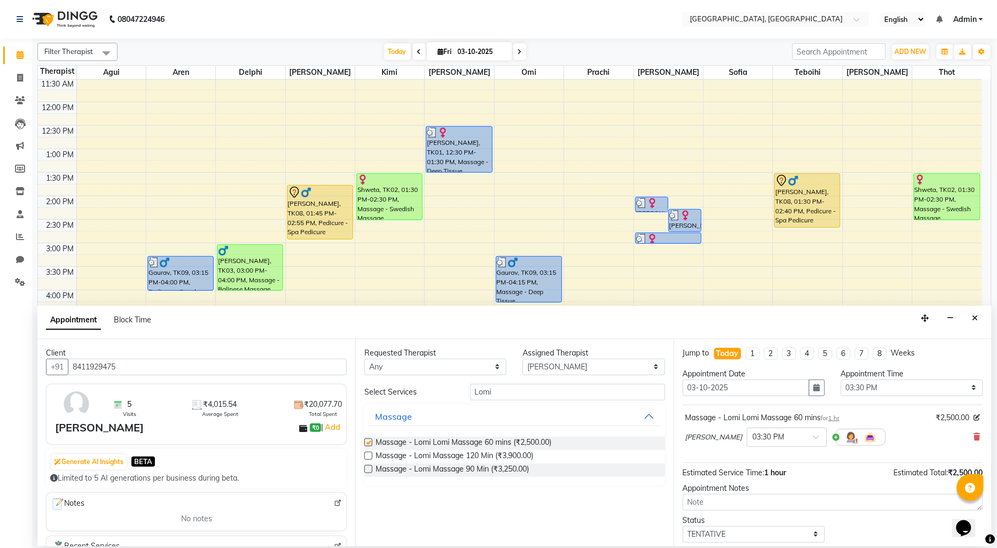
checkbox input "false"
click at [655, 368] on select "Select Agui Aren Delphi [PERSON_NAME] [PERSON_NAME] [PERSON_NAME] [PERSON_NAME]…" at bounding box center [594, 367] width 142 height 17
select select "90088"
click at [523, 359] on select "Select Agui Aren Delphi [PERSON_NAME] [PERSON_NAME] [PERSON_NAME] [PERSON_NAME]…" at bounding box center [594, 367] width 142 height 17
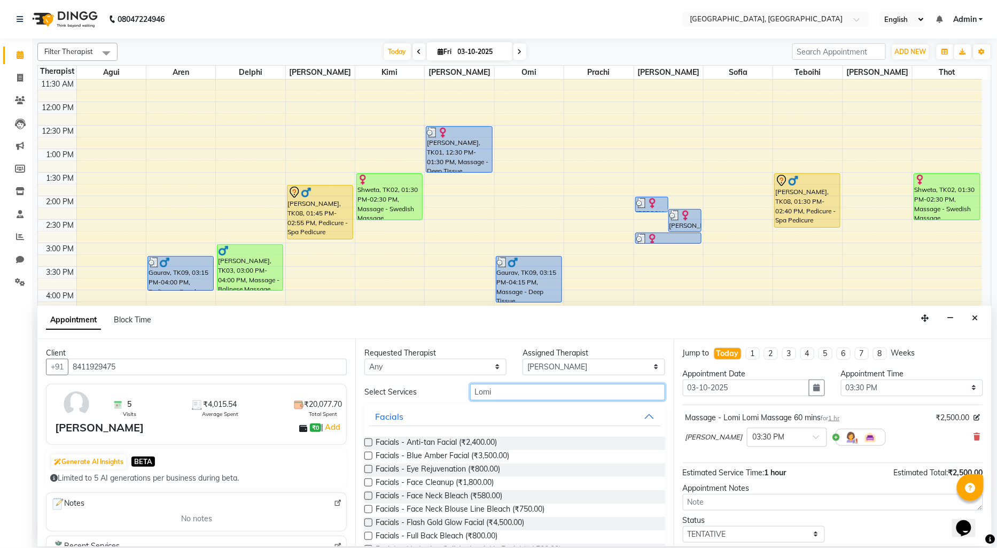
click at [498, 389] on input "Lomi" at bounding box center [567, 392] width 195 height 17
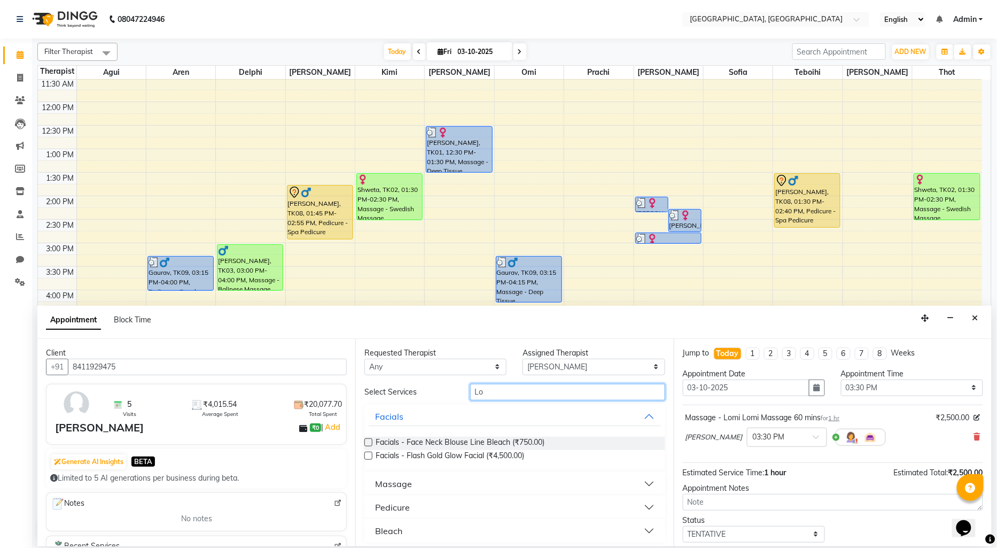
type input "L"
type input "Lomi"
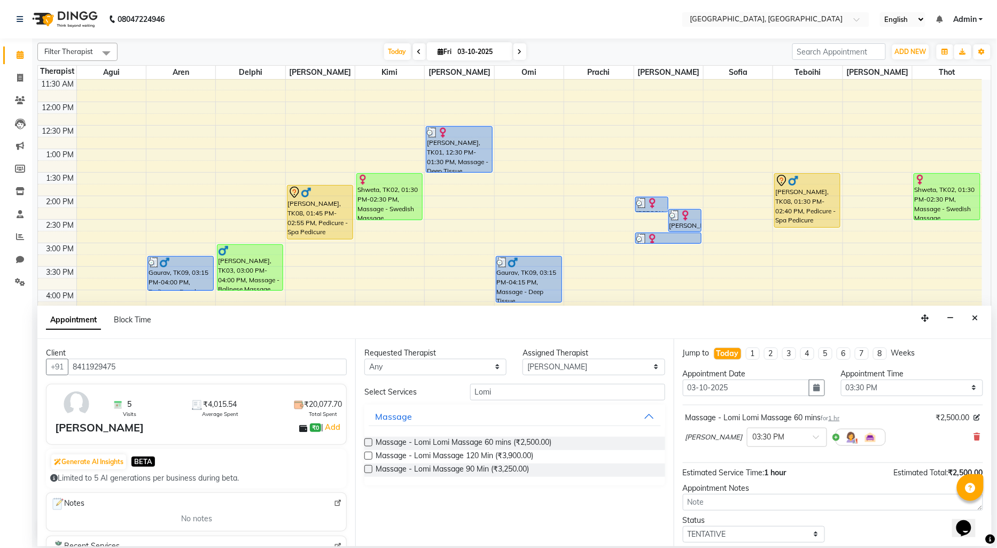
click at [370, 440] on label at bounding box center [369, 442] width 8 height 8
click at [370, 440] on input "checkbox" at bounding box center [368, 443] width 7 height 7
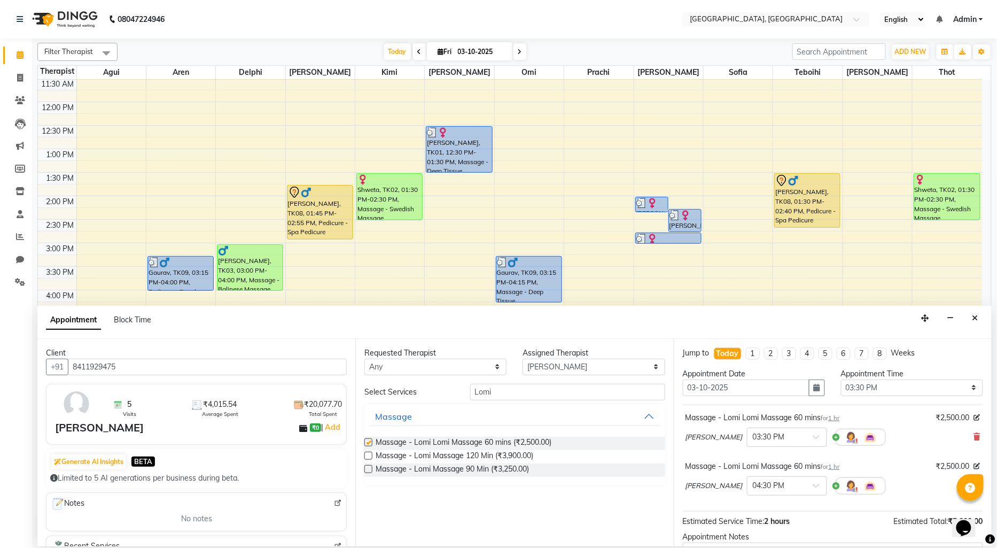
checkbox input "false"
click at [814, 484] on span at bounding box center [820, 488] width 13 height 11
click at [748, 543] on div "03:30 PM" at bounding box center [787, 546] width 79 height 20
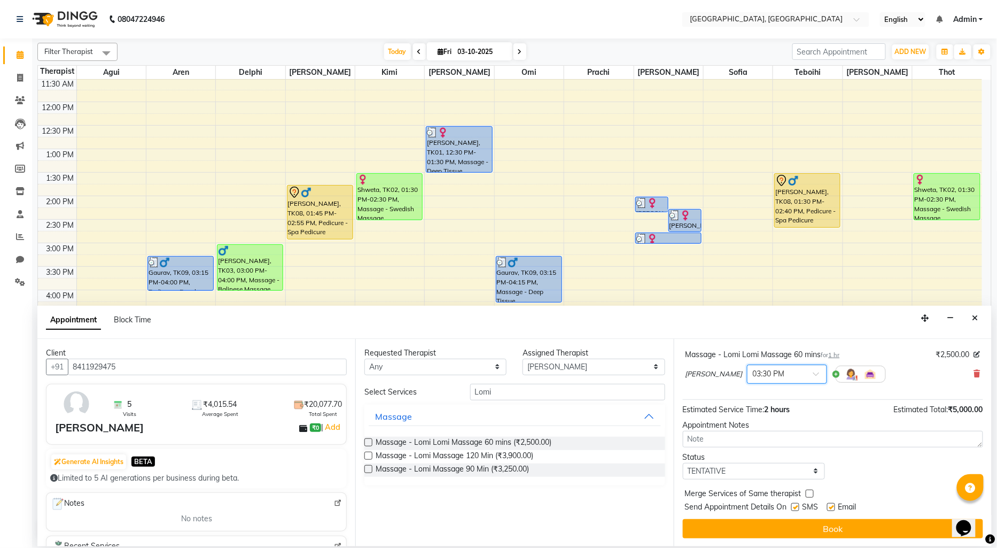
scroll to position [123, 0]
click at [797, 504] on label at bounding box center [796, 506] width 8 height 8
click at [797, 504] on input "checkbox" at bounding box center [795, 507] width 7 height 7
click at [797, 504] on label at bounding box center [796, 506] width 8 height 8
click at [797, 504] on input "checkbox" at bounding box center [795, 507] width 7 height 7
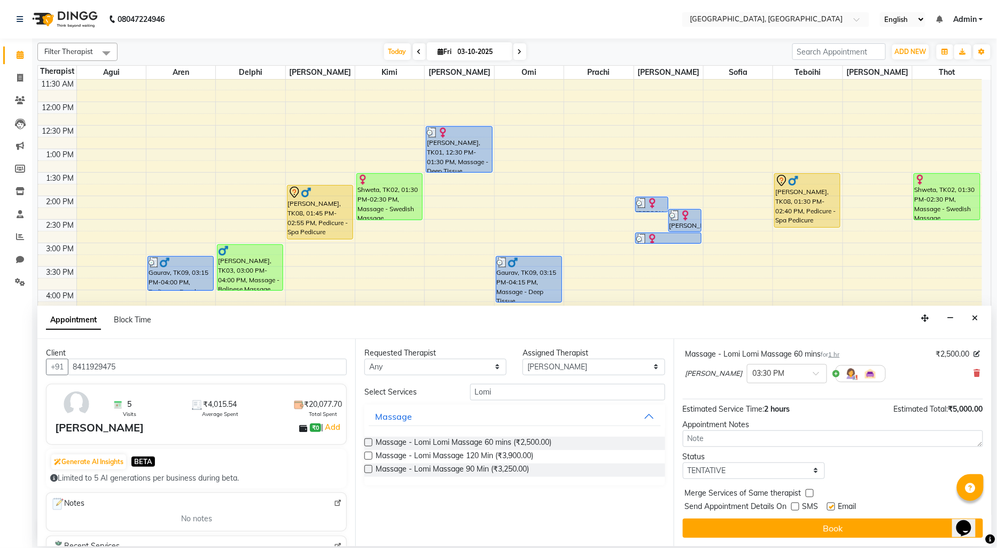
checkbox input "true"
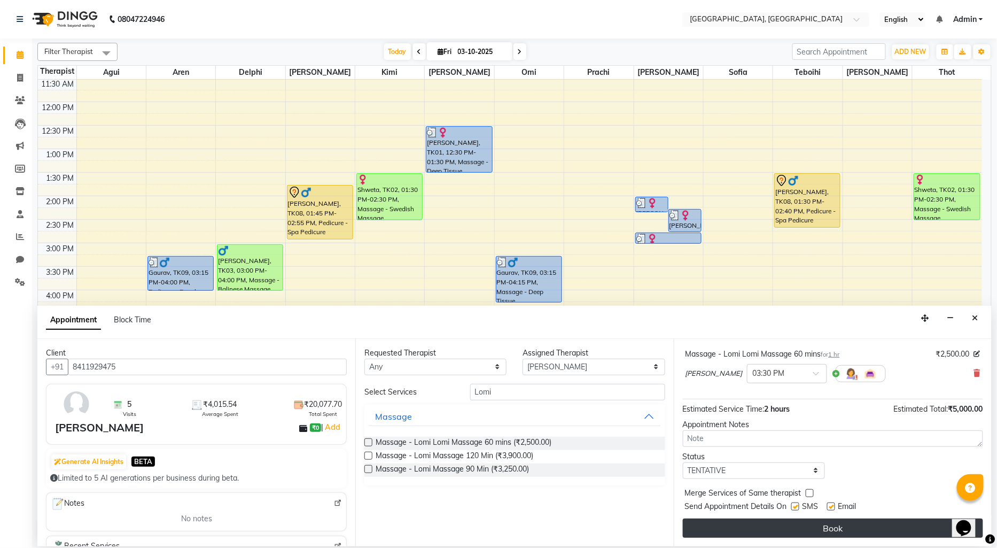
click at [719, 522] on button "Book" at bounding box center [833, 527] width 300 height 19
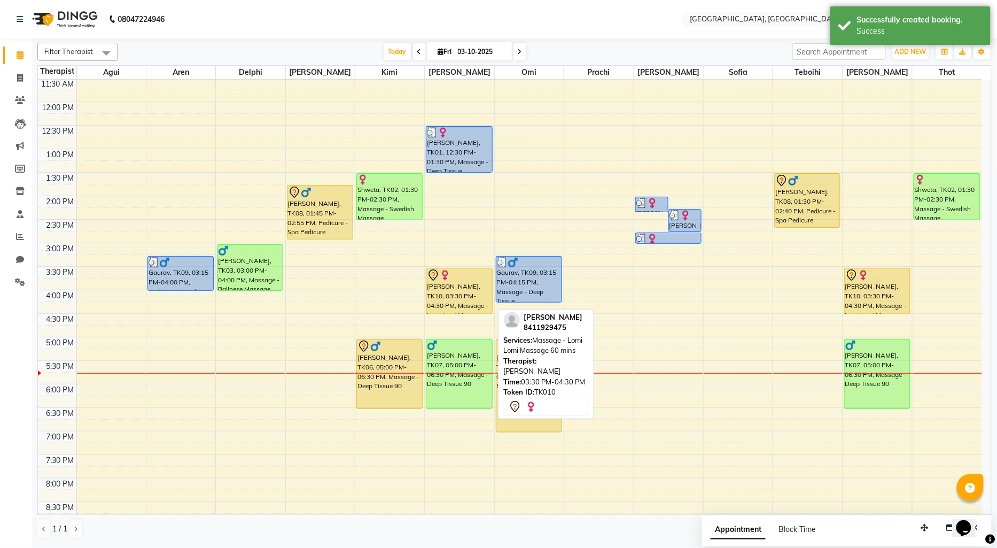
click at [461, 307] on div "[PERSON_NAME], TK10, 03:30 PM-04:30 PM, Massage - Lomi Lomi Massage 60 mins" at bounding box center [459, 290] width 65 height 45
click at [466, 294] on div "[PERSON_NAME], TK10, 03:30 PM-04:30 PM, Massage - Lomi Lomi Massage 60 mins" at bounding box center [459, 290] width 65 height 45
select select "7"
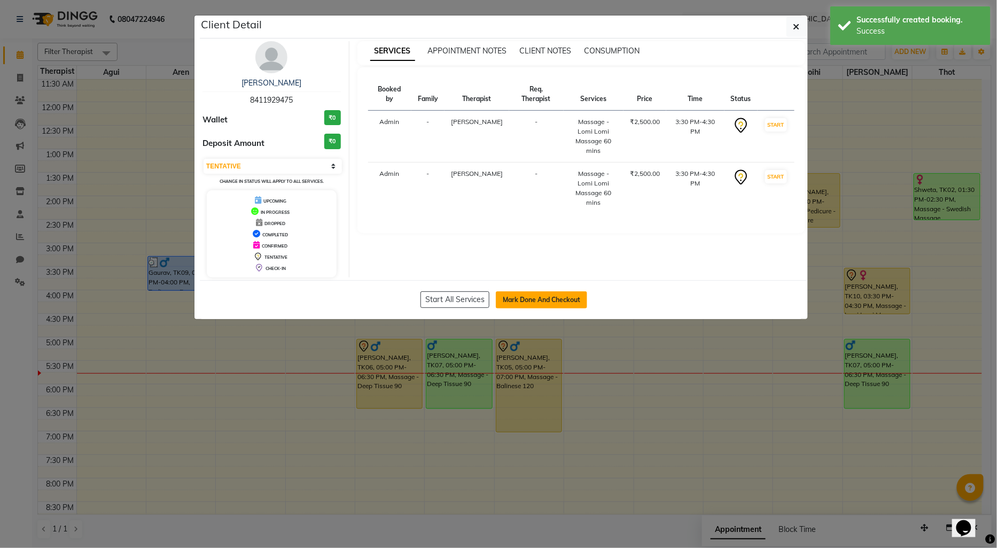
click at [514, 295] on button "Mark Done And Checkout" at bounding box center [541, 299] width 91 height 17
select select "575"
select select "service"
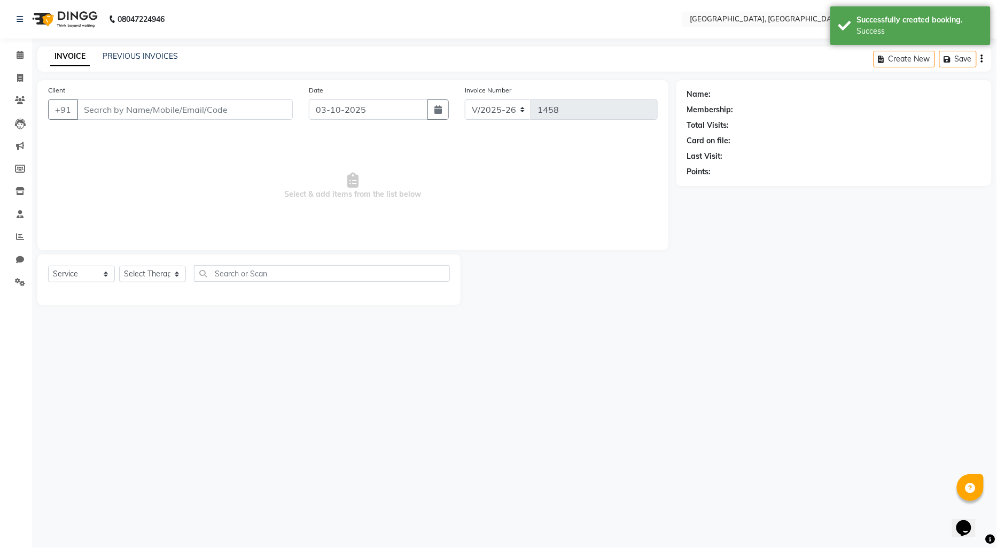
type input "8411929475"
select select "90088"
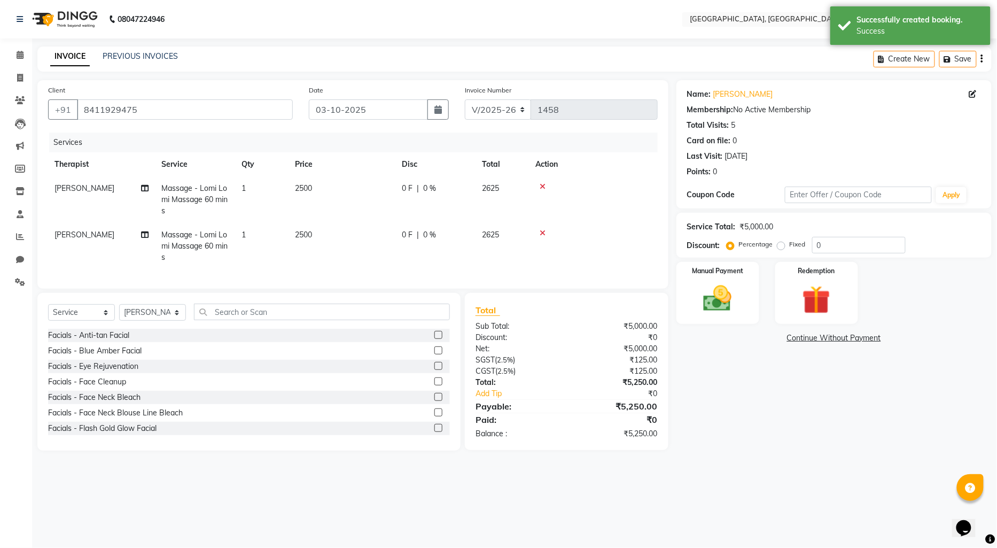
click at [806, 343] on link "Continue Without Payment" at bounding box center [834, 337] width 311 height 11
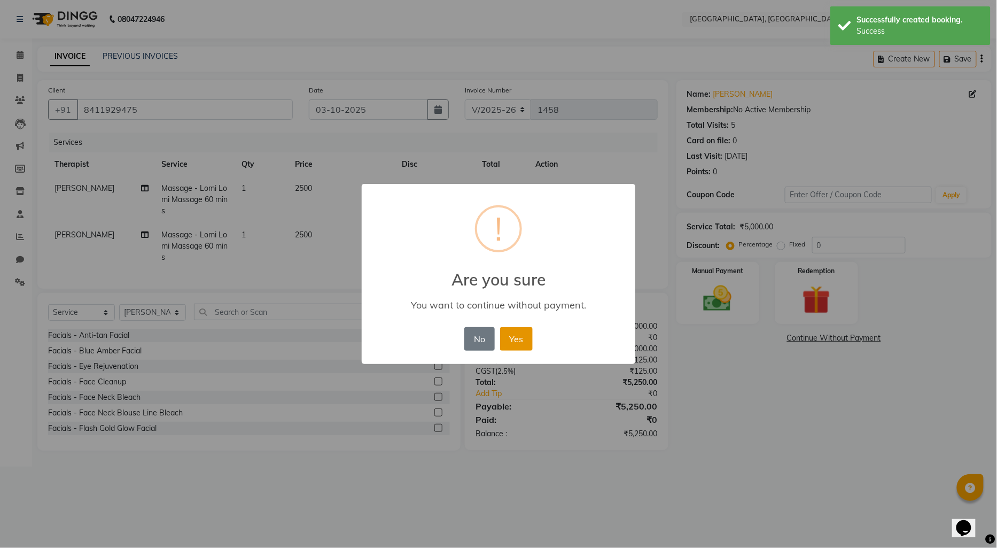
click at [523, 334] on button "Yes" at bounding box center [516, 339] width 33 height 24
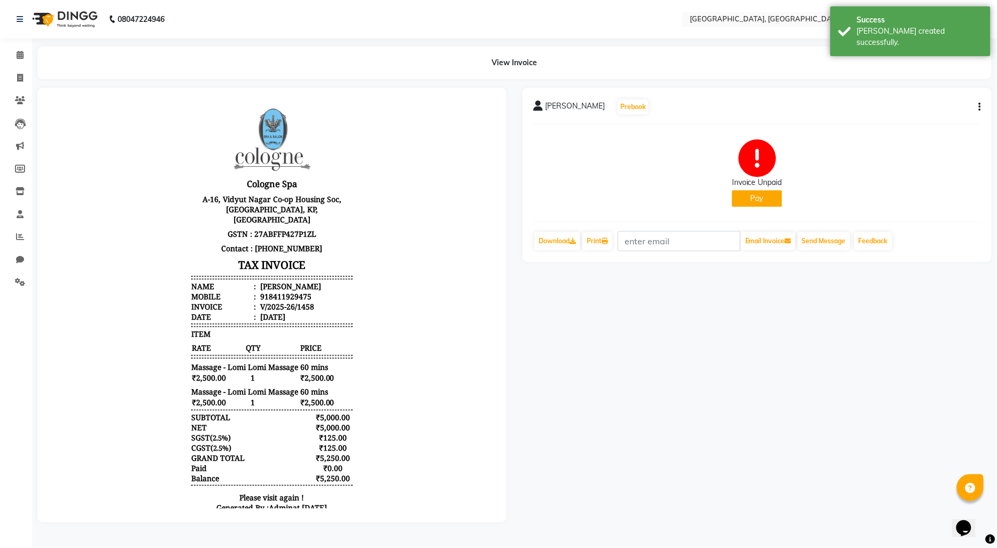
click at [742, 200] on button "Pay" at bounding box center [757, 198] width 50 height 17
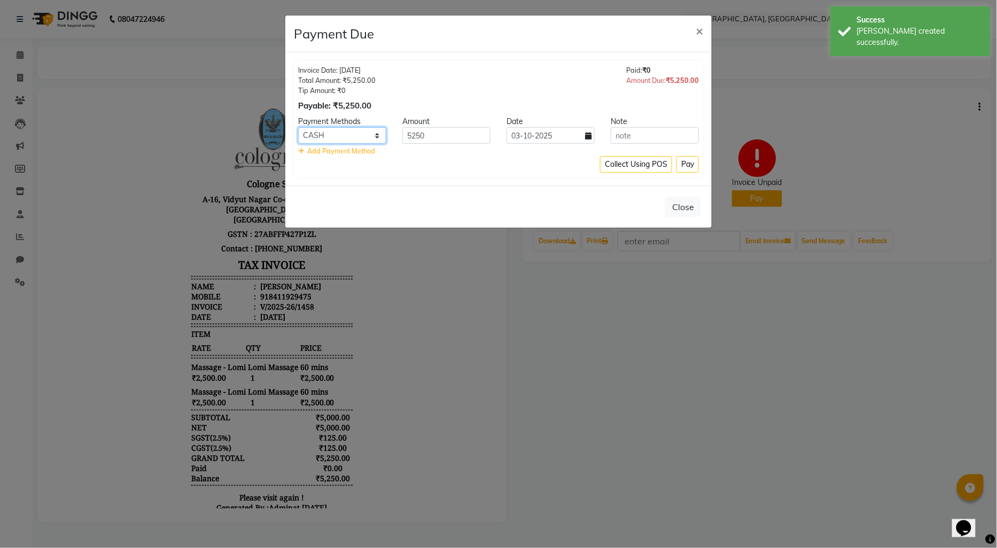
click at [375, 135] on select "CASH CARD ONLINE CUSTOM GPay PayTM PhonePe UPI NearBuy Loan BharatPay Cheque Mo…" at bounding box center [342, 135] width 88 height 17
select select "8"
click at [298, 127] on select "CASH CARD ONLINE CUSTOM GPay PayTM PhonePe UPI NearBuy Loan BharatPay Cheque Mo…" at bounding box center [342, 135] width 88 height 17
click at [685, 166] on button "Pay" at bounding box center [688, 164] width 22 height 17
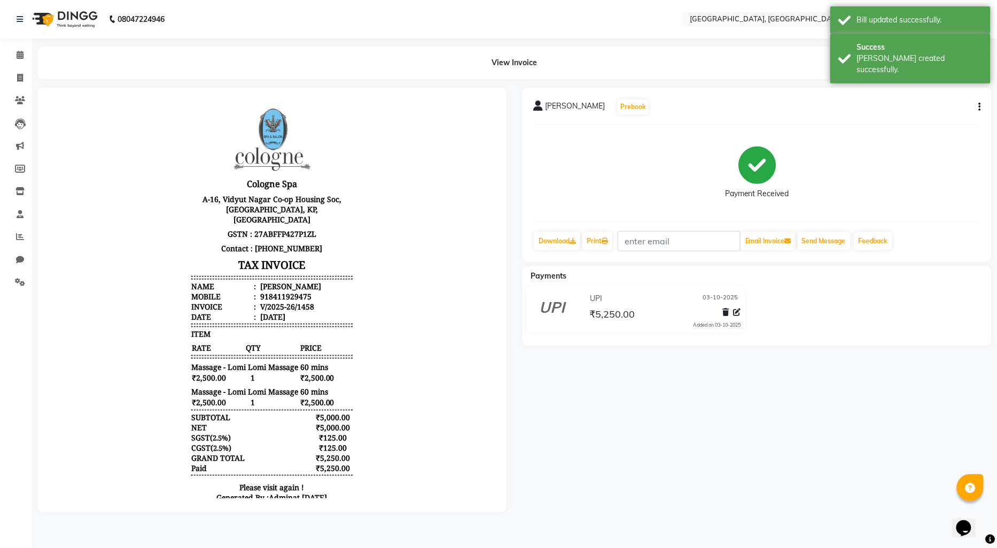
select select "575"
select select "service"
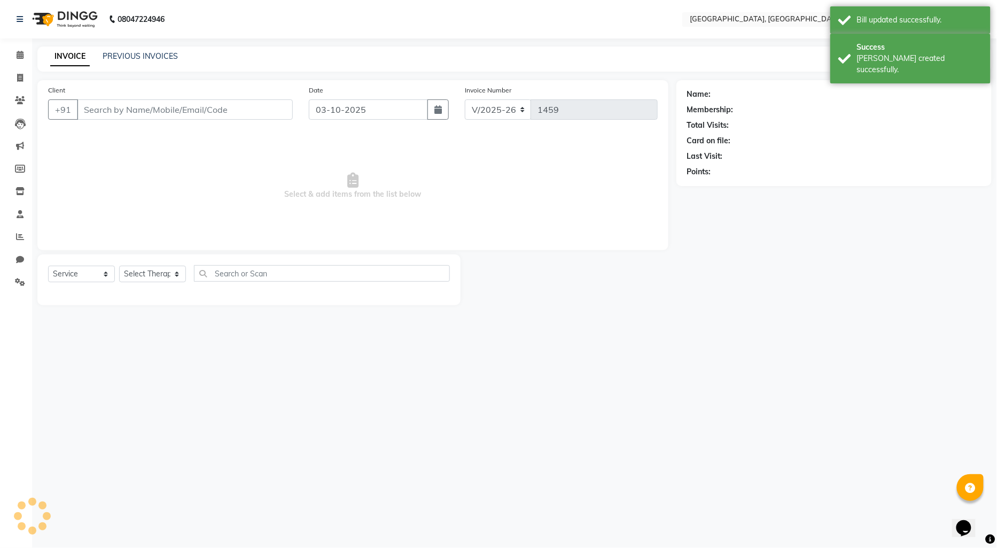
type input "8411929475"
select select "90088"
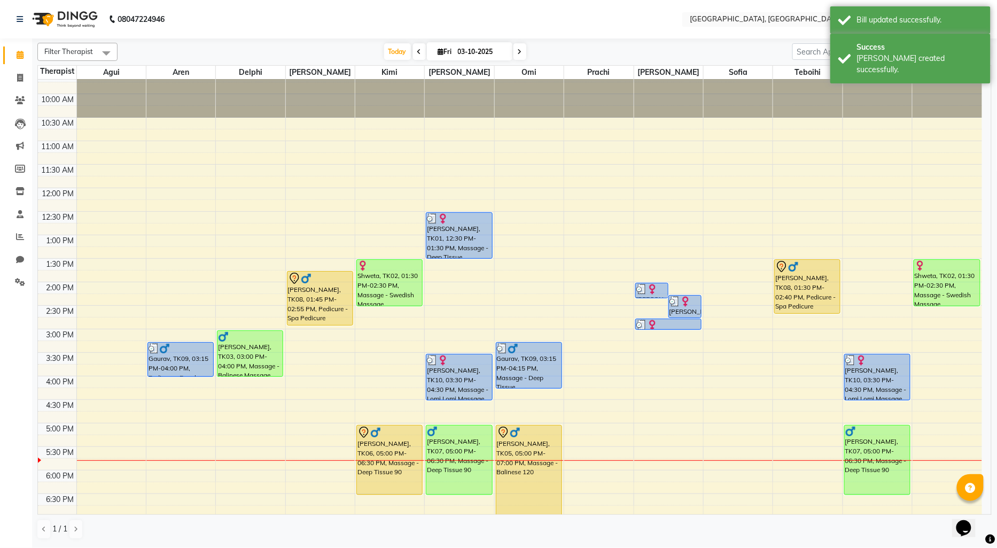
scroll to position [59, 0]
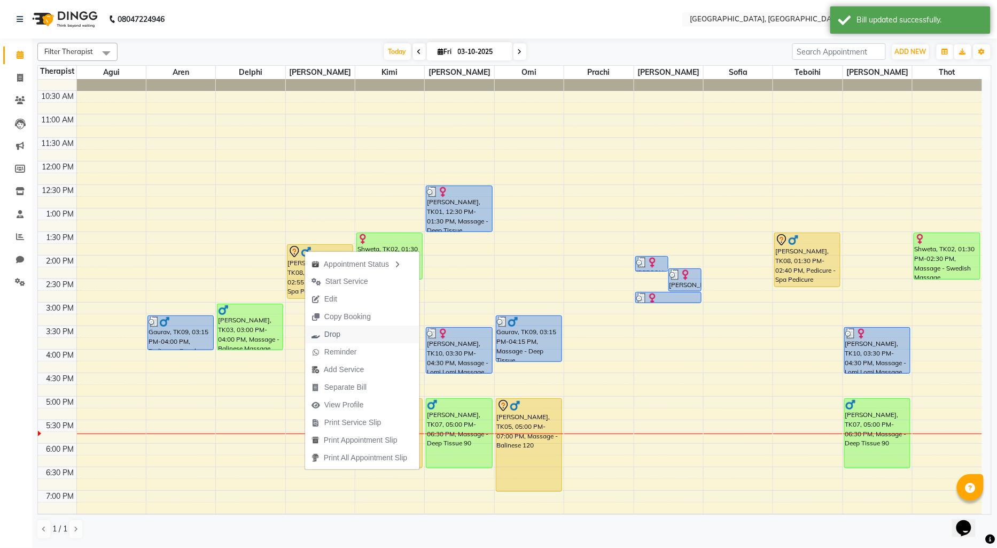
click at [335, 333] on span "Drop" at bounding box center [332, 334] width 16 height 11
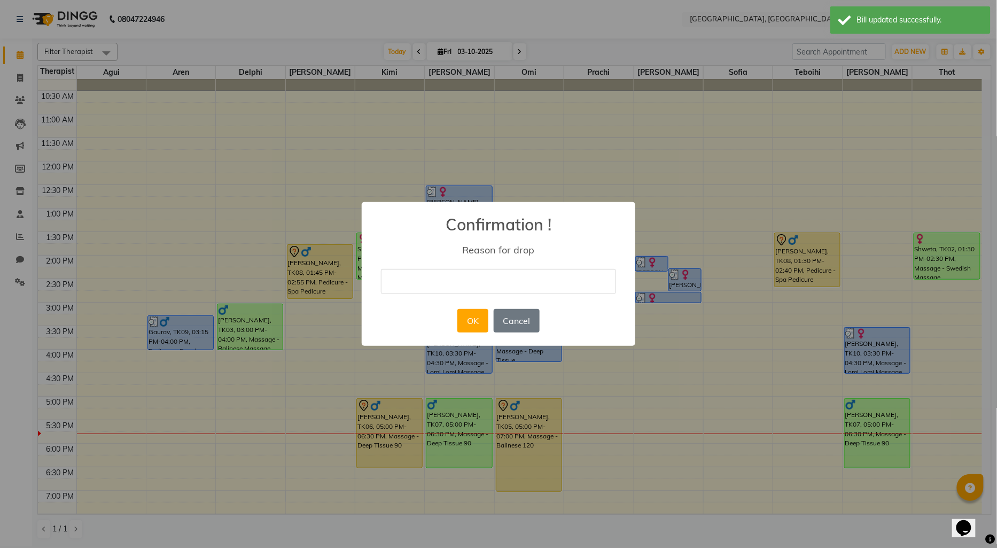
click at [412, 284] on input "text" at bounding box center [498, 281] width 235 height 25
type input "Cancel"
click at [464, 314] on button "OK" at bounding box center [473, 321] width 30 height 24
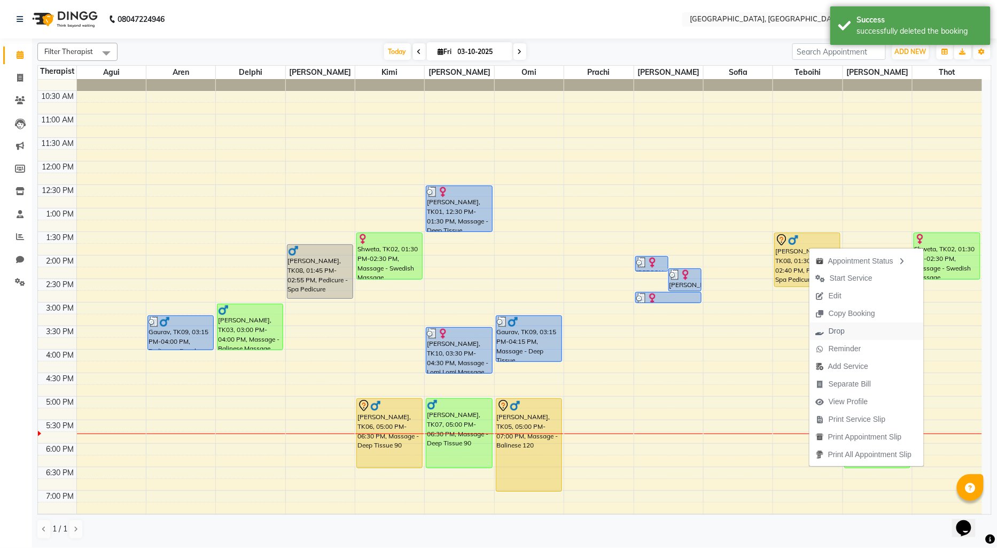
click at [833, 329] on span "Drop" at bounding box center [837, 331] width 16 height 11
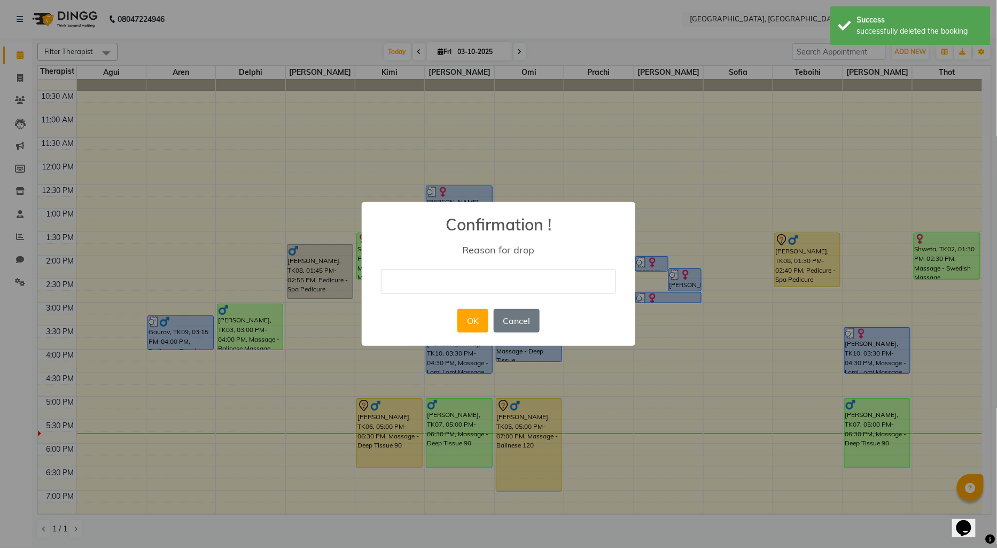
click at [404, 282] on input "text" at bounding box center [498, 281] width 235 height 25
type input "Cancel"
click at [473, 322] on button "OK" at bounding box center [473, 321] width 30 height 24
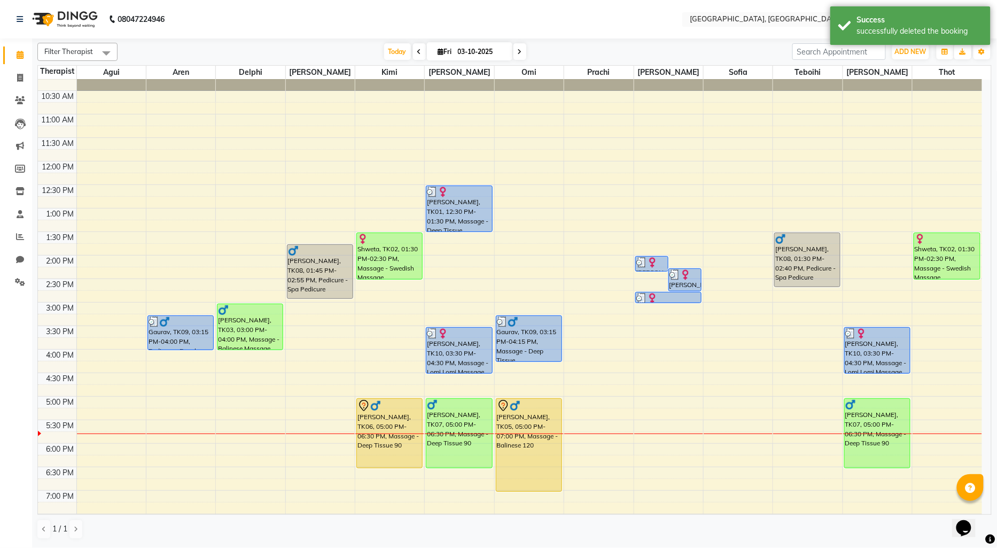
scroll to position [178, 0]
